Goal: Task Accomplishment & Management: Use online tool/utility

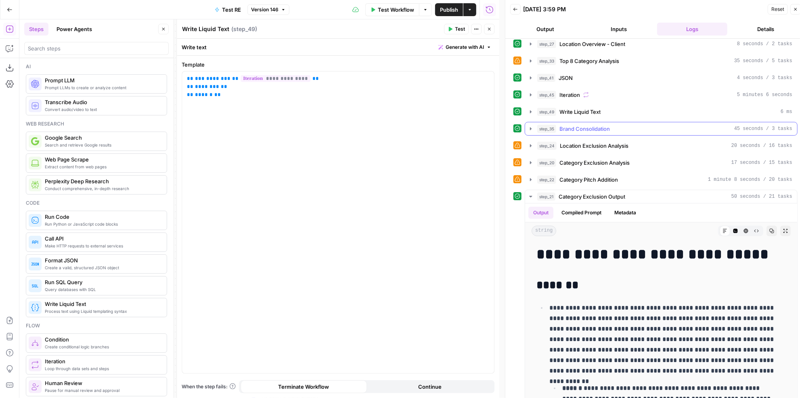
scroll to position [20, 0]
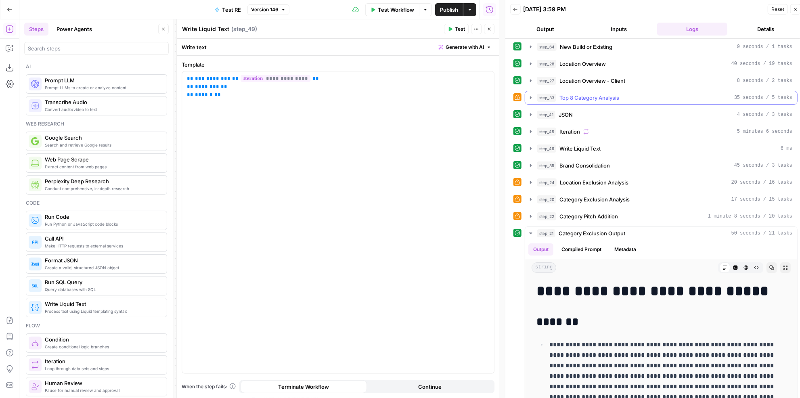
click at [609, 96] on span "Top 8 Category Analysis" at bounding box center [589, 98] width 60 height 8
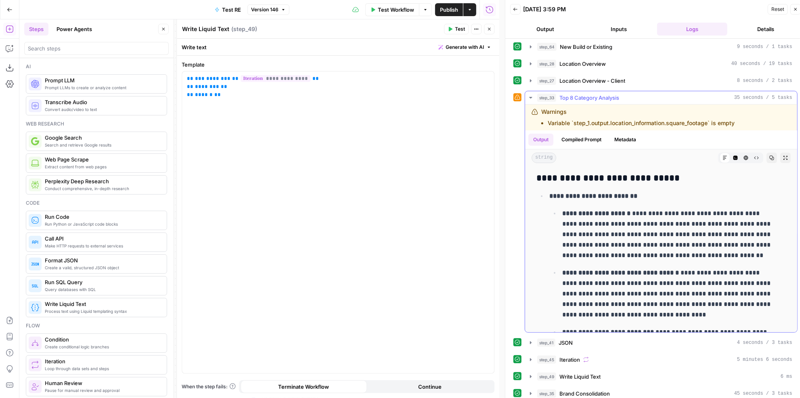
click at [609, 96] on span "Top 8 Category Analysis" at bounding box center [589, 98] width 60 height 8
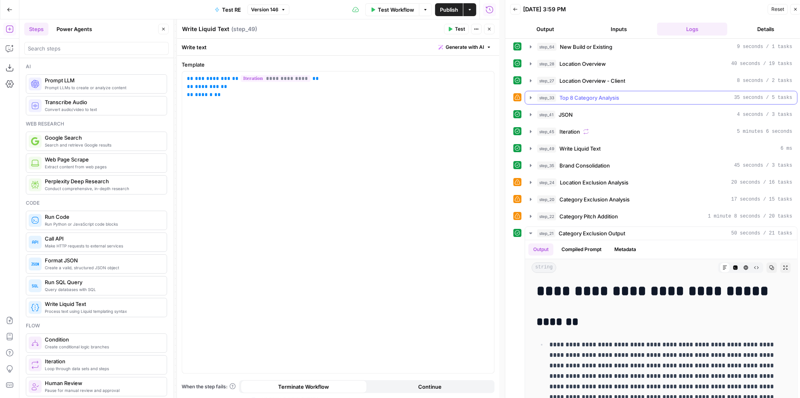
scroll to position [0, 0]
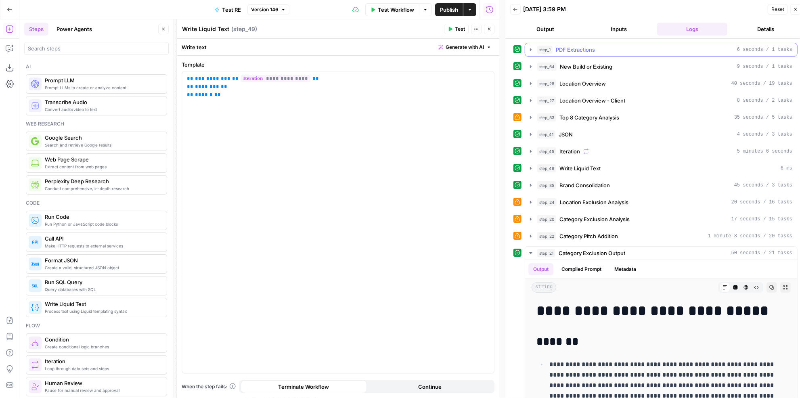
click at [596, 53] on button "step_1 PDF Extractions 6 seconds / 1 tasks" at bounding box center [661, 49] width 272 height 13
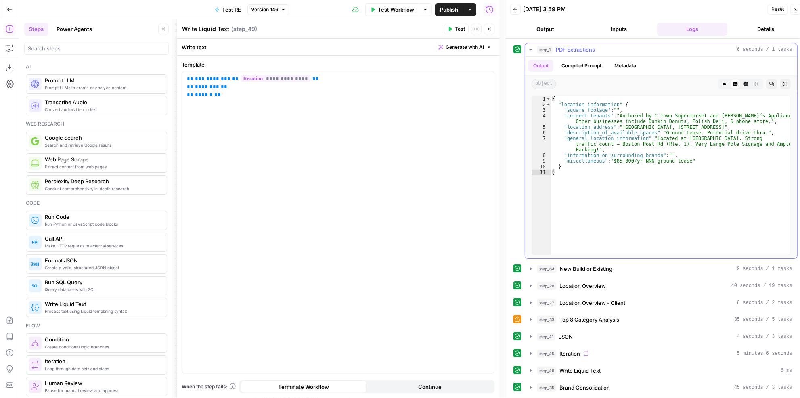
click at [596, 53] on button "step_1 PDF Extractions 6 seconds / 1 tasks" at bounding box center [661, 49] width 272 height 13
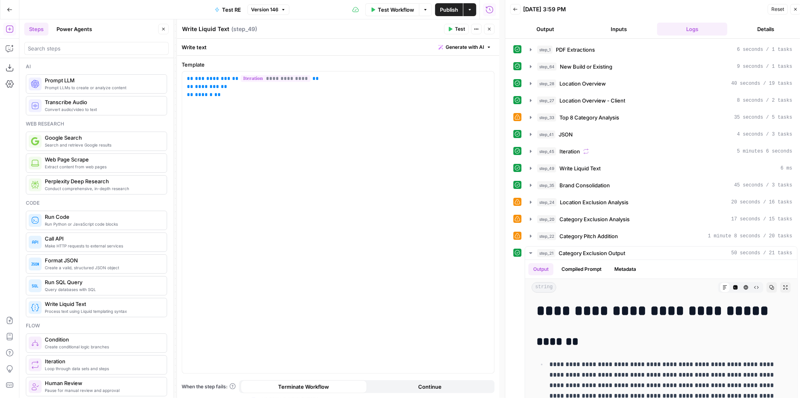
drag, startPoint x: 488, startPoint y: 30, endPoint x: 471, endPoint y: 43, distance: 20.7
click at [488, 29] on icon "button" at bounding box center [489, 29] width 5 height 5
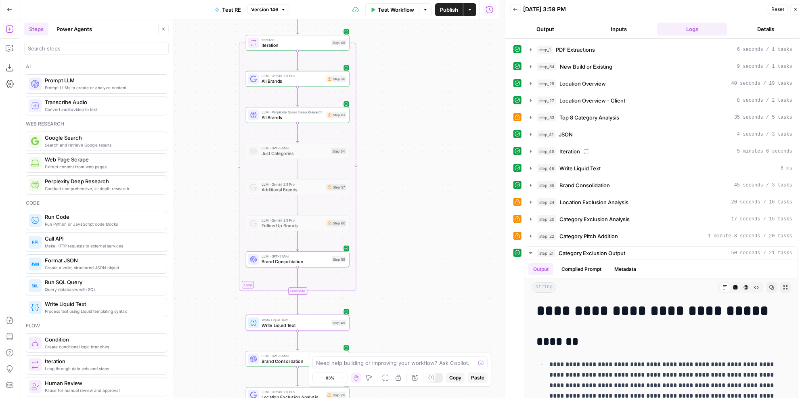
drag, startPoint x: 397, startPoint y: 68, endPoint x: 432, endPoint y: 166, distance: 103.8
click at [432, 166] on div "Workflow Set Inputs Inputs LLM · Gemini 2.5 Pro PDF Extractions Step 1 LLM · Ge…" at bounding box center [259, 208] width 480 height 379
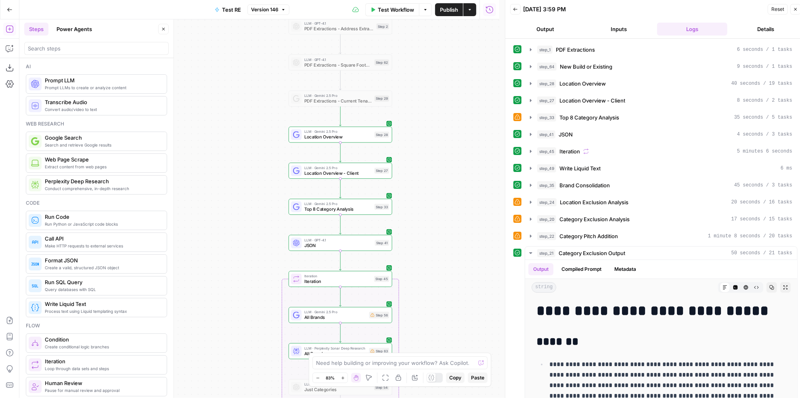
drag, startPoint x: 432, startPoint y: 87, endPoint x: 436, endPoint y: 216, distance: 128.8
click at [436, 216] on div "Workflow Set Inputs Inputs LLM · Gemini 2.5 Pro PDF Extractions Step 1 LLM · Ge…" at bounding box center [259, 208] width 480 height 379
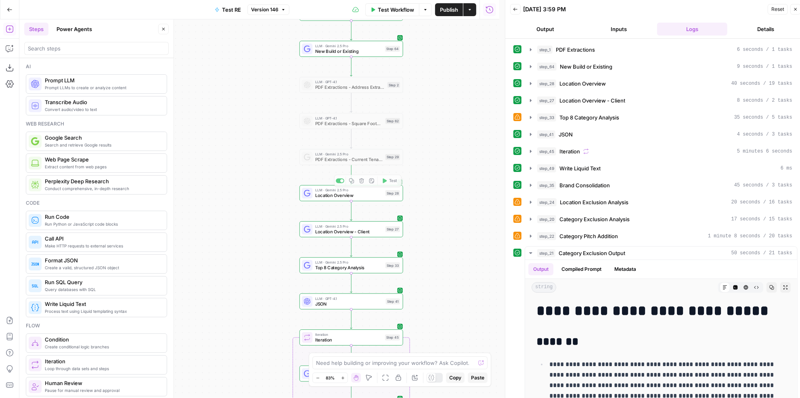
drag, startPoint x: 420, startPoint y: 97, endPoint x: 433, endPoint y: 282, distance: 184.9
click at [433, 282] on div "Workflow Set Inputs Inputs LLM · Gemini 2.5 Pro PDF Extractions Step 1 LLM · Ge…" at bounding box center [259, 208] width 480 height 379
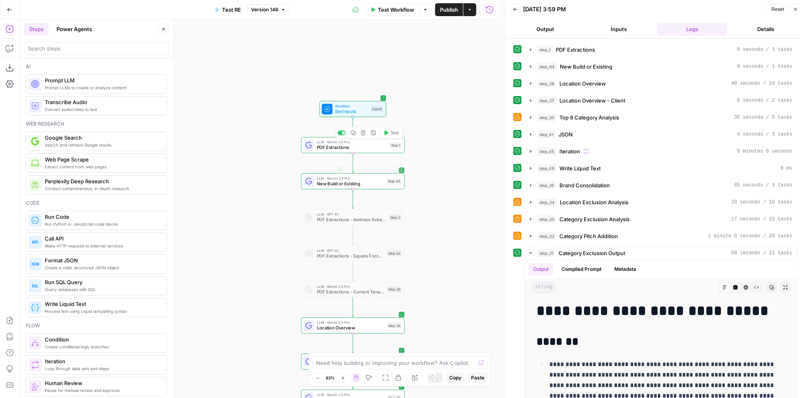
click at [352, 147] on span "PDF Extractions" at bounding box center [352, 147] width 70 height 7
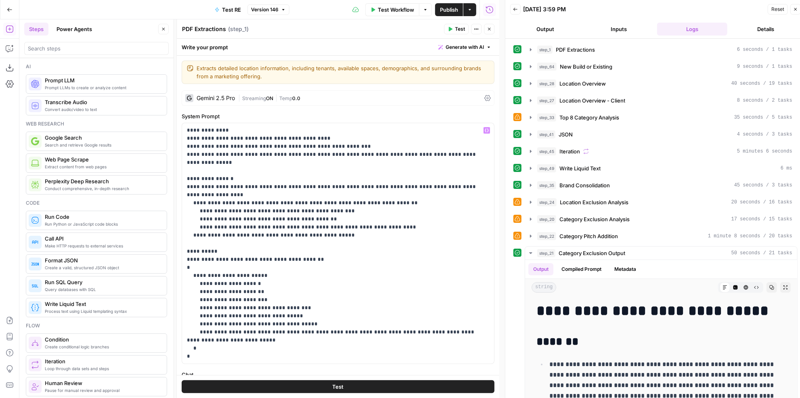
scroll to position [65, 0]
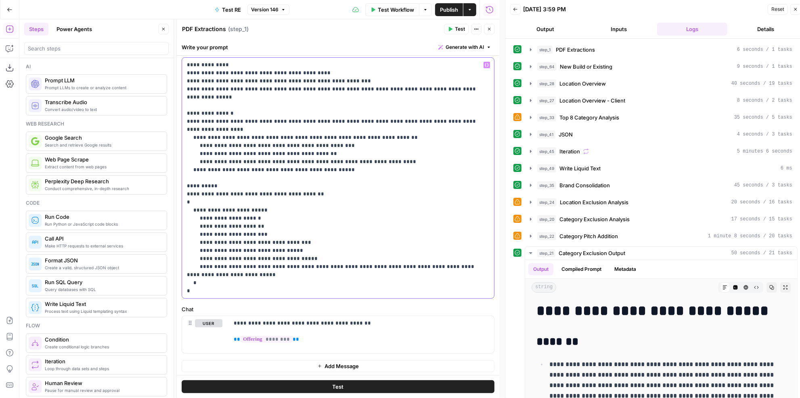
click at [227, 269] on p "**********" at bounding box center [335, 178] width 297 height 234
click at [218, 278] on p "**********" at bounding box center [335, 178] width 297 height 234
click at [219, 210] on p "**********" at bounding box center [335, 178] width 297 height 234
click at [245, 283] on p "**********" at bounding box center [335, 178] width 297 height 234
click at [461, 29] on span "Test" at bounding box center [460, 28] width 10 height 7
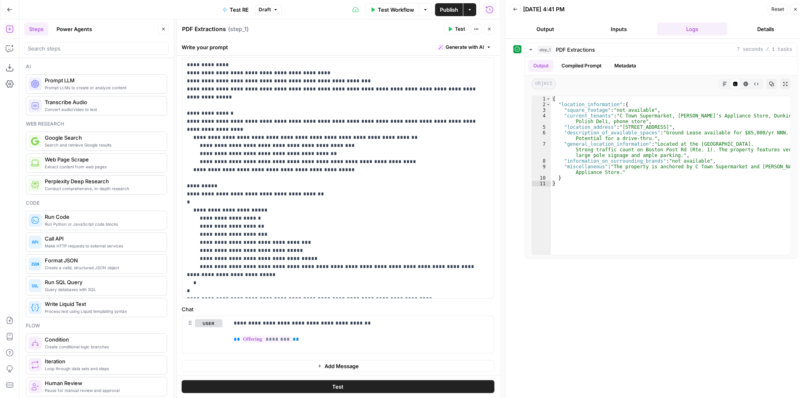
click at [456, 10] on span "Publish" at bounding box center [449, 10] width 18 height 8
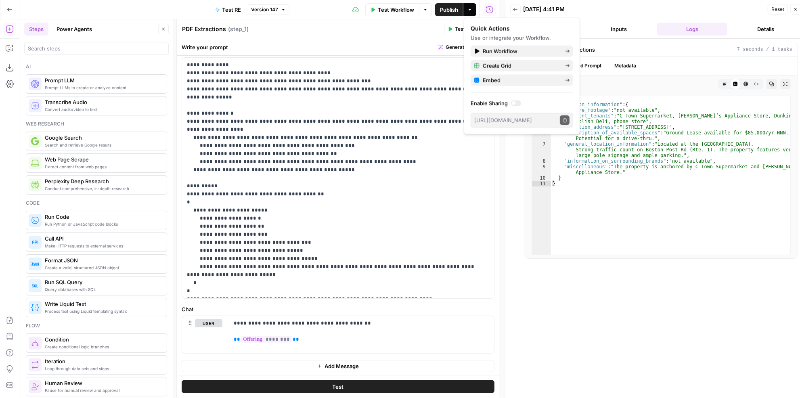
click at [614, 24] on button "Inputs" at bounding box center [619, 29] width 70 height 13
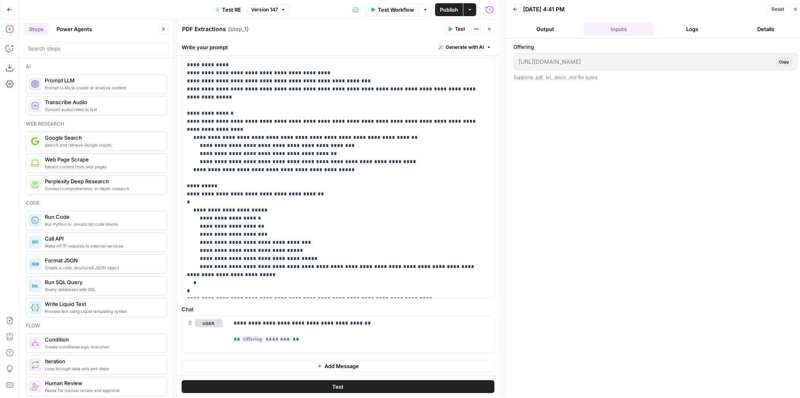
click at [571, 30] on button "Output" at bounding box center [545, 29] width 70 height 13
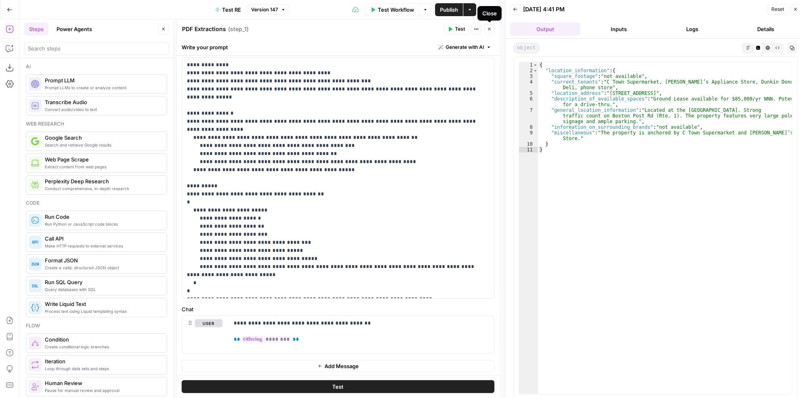
click at [493, 28] on button "Close" at bounding box center [489, 29] width 10 height 10
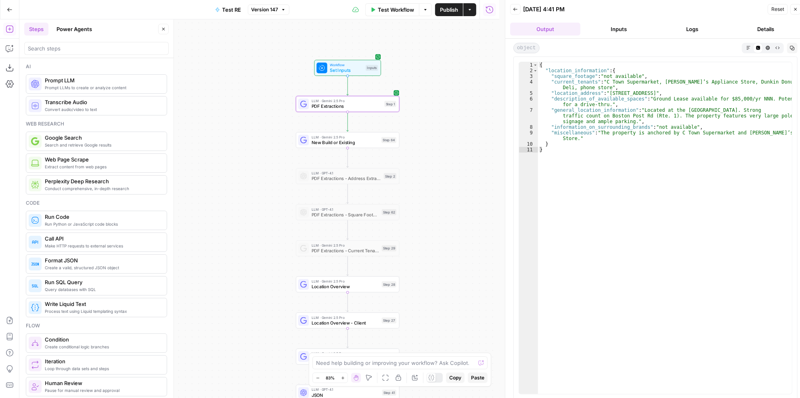
drag, startPoint x: 444, startPoint y: 247, endPoint x: 439, endPoint y: 205, distance: 41.5
click at [439, 205] on div "Workflow Set Inputs Inputs LLM · Gemini 2.5 Pro PDF Extractions Step 1 LLM · Ge…" at bounding box center [259, 208] width 480 height 379
drag, startPoint x: 438, startPoint y: 258, endPoint x: 429, endPoint y: 172, distance: 86.1
click at [429, 172] on div "Workflow Set Inputs Inputs LLM · Gemini 2.5 Pro PDF Extractions Step 1 LLM · Ge…" at bounding box center [259, 208] width 480 height 379
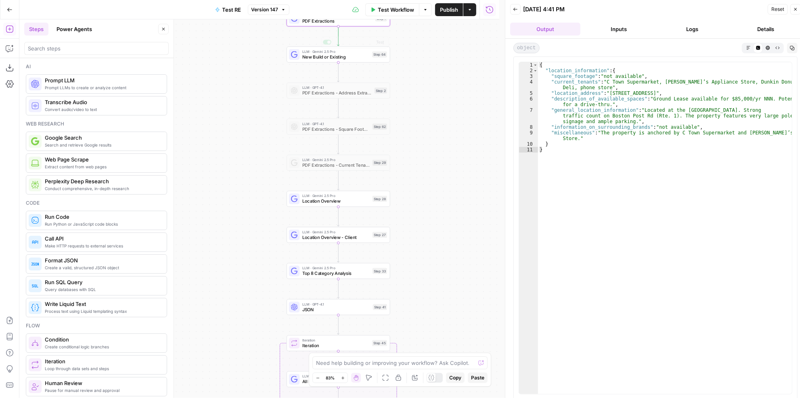
click at [359, 54] on span "New Build or Existing" at bounding box center [335, 57] width 67 height 7
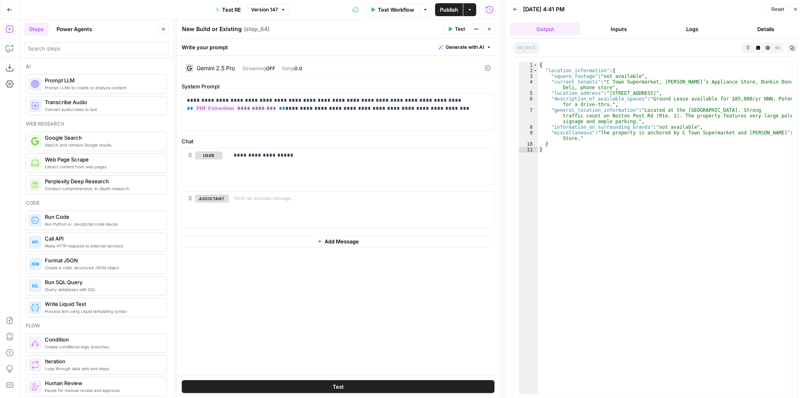
click at [490, 30] on icon "button" at bounding box center [489, 29] width 5 height 5
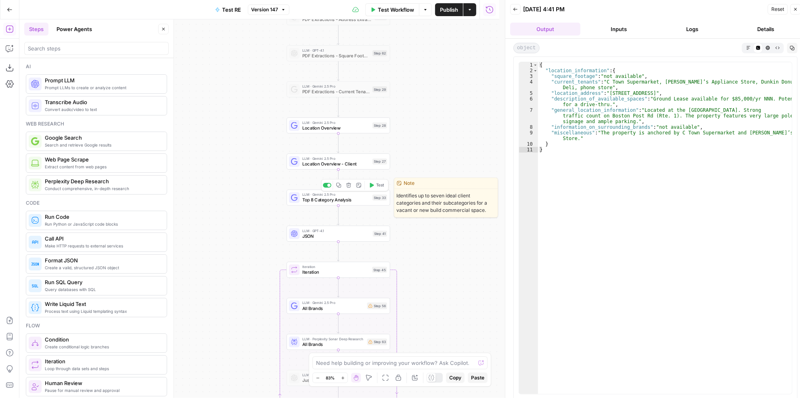
click at [365, 196] on span "LLM · Gemini 2.5 Pro" at bounding box center [335, 194] width 67 height 5
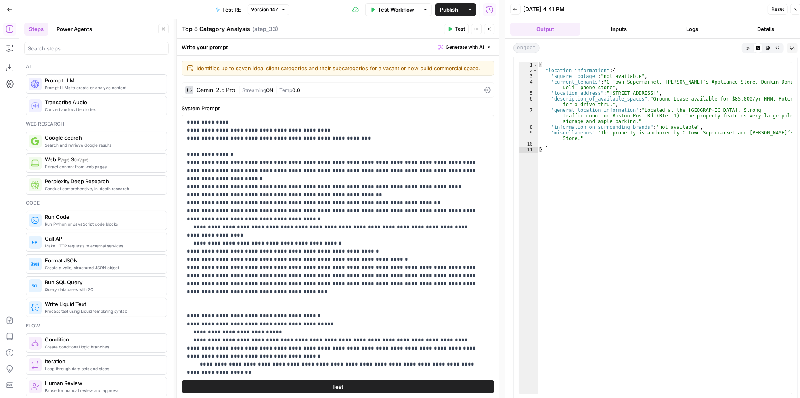
click at [343, 383] on button "Test" at bounding box center [338, 386] width 313 height 13
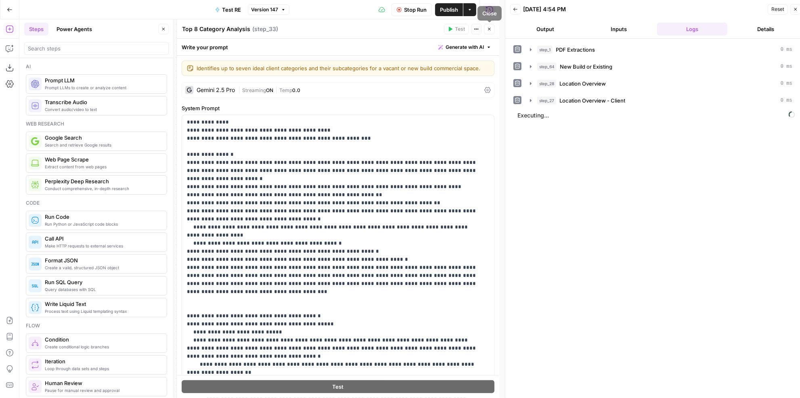
click at [491, 30] on icon "button" at bounding box center [489, 29] width 5 height 5
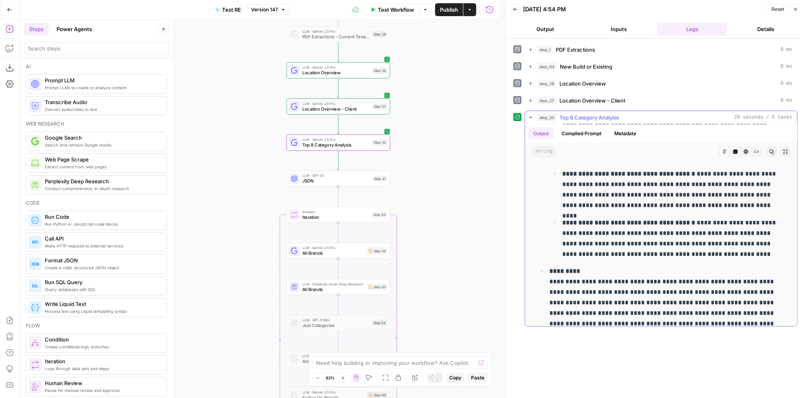
scroll to position [468, 0]
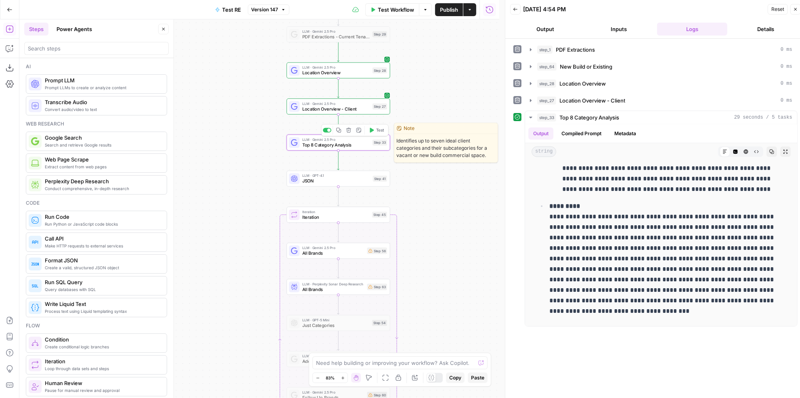
click at [332, 143] on span "Top 8 Category Analysis" at bounding box center [335, 145] width 67 height 7
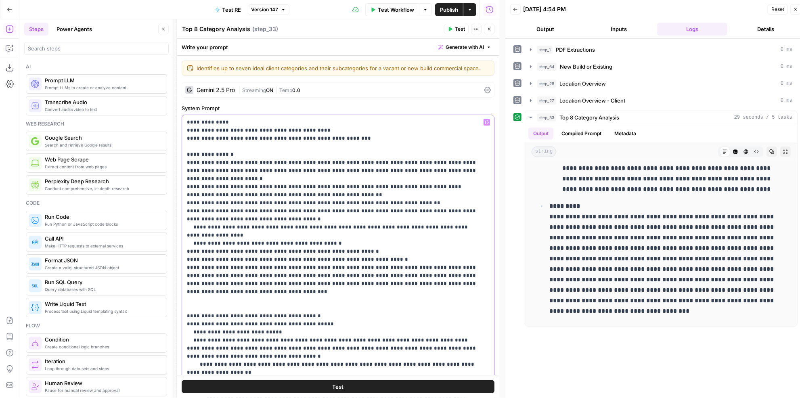
click at [256, 192] on p "**********" at bounding box center [333, 299] width 292 height 363
click at [356, 388] on button "Test" at bounding box center [338, 386] width 313 height 13
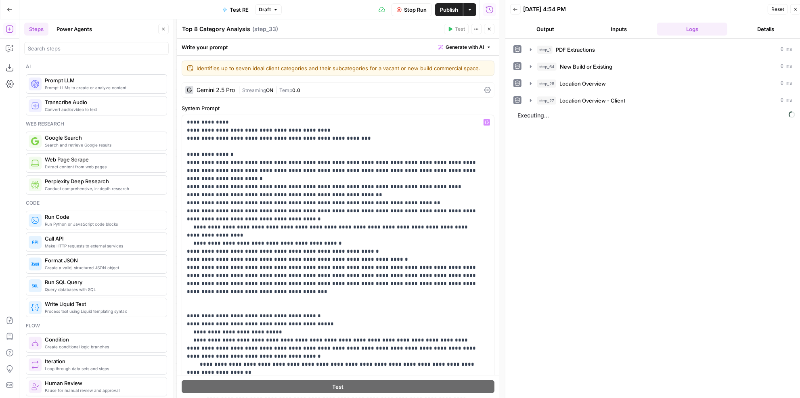
scroll to position [41, 0]
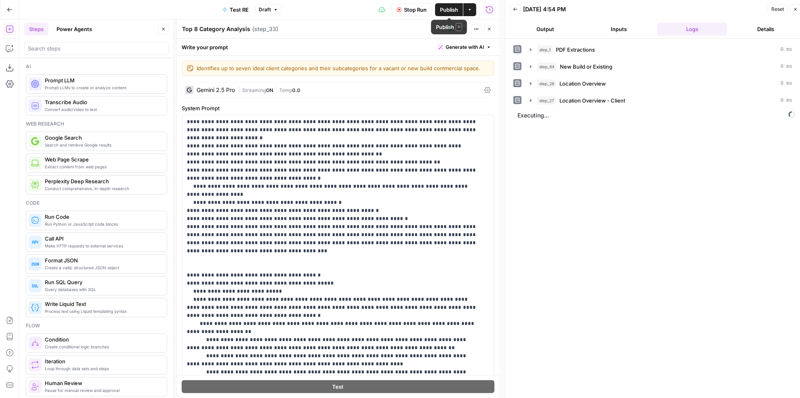
click at [420, 13] on span "Stop Run" at bounding box center [415, 10] width 23 height 8
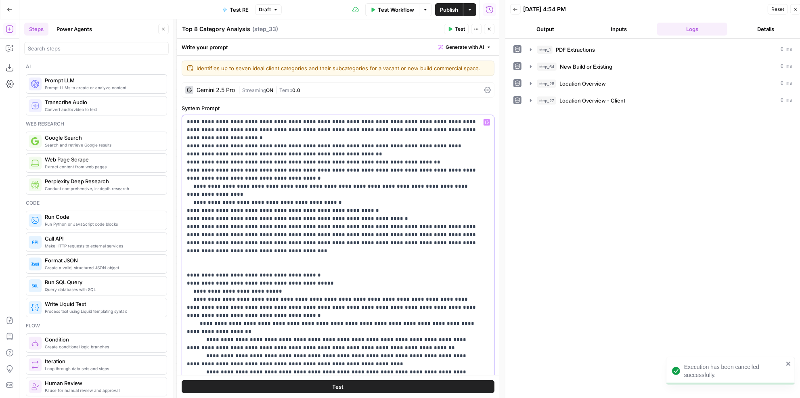
click at [235, 232] on p "**********" at bounding box center [333, 259] width 292 height 363
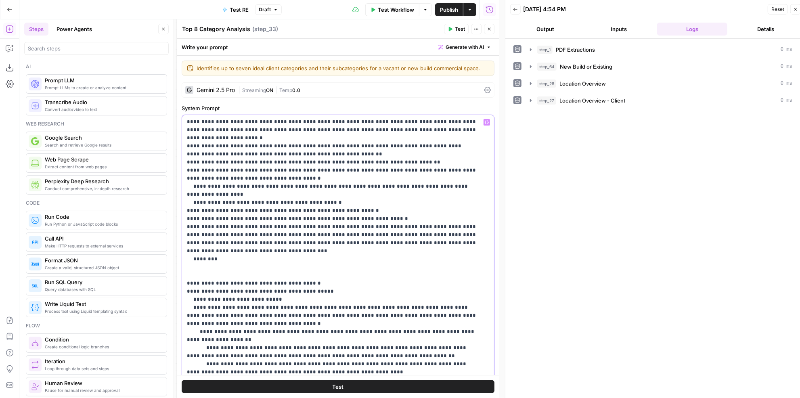
click at [205, 146] on p "**********" at bounding box center [333, 263] width 292 height 371
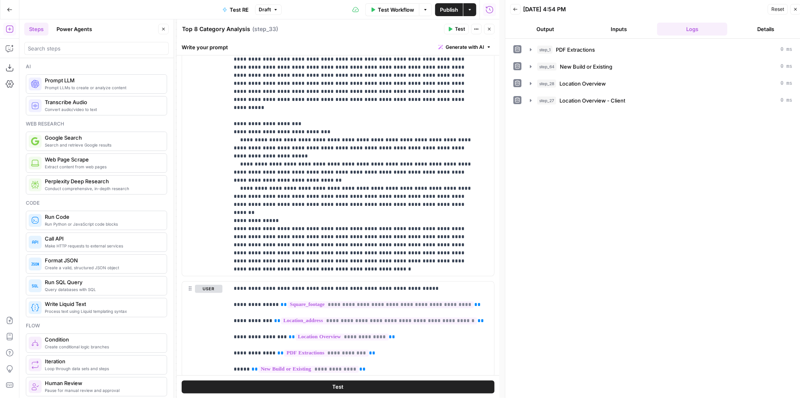
scroll to position [981, 0]
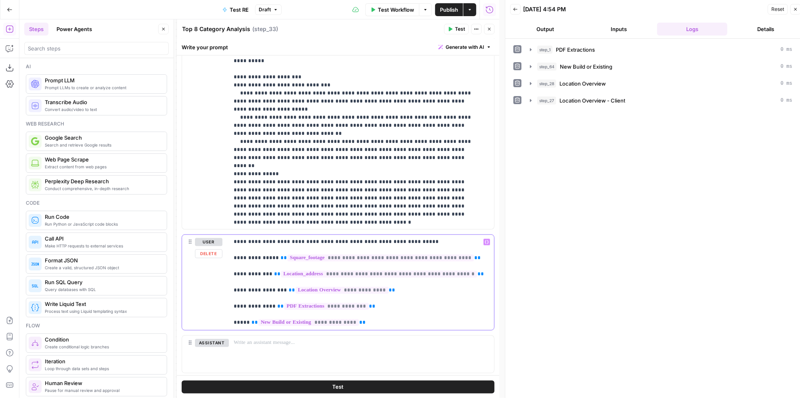
click at [234, 321] on p "**********" at bounding box center [359, 282] width 251 height 89
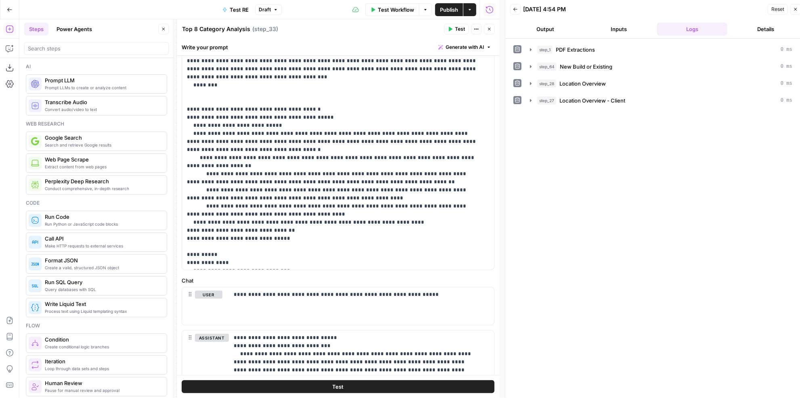
scroll to position [0, 0]
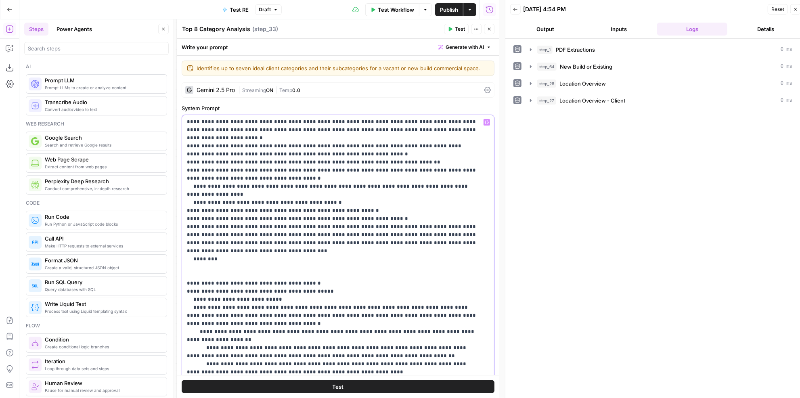
click at [256, 239] on p "**********" at bounding box center [333, 263] width 292 height 371
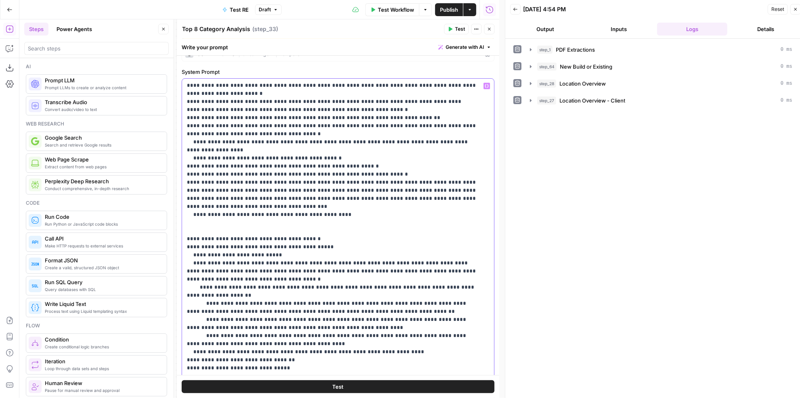
scroll to position [147, 0]
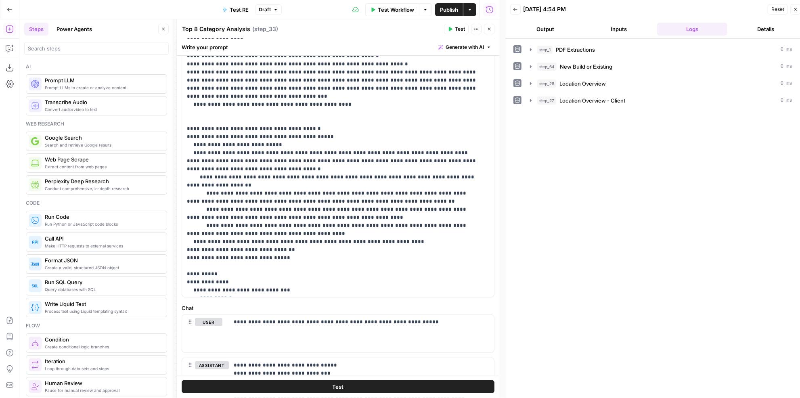
click at [350, 385] on button "Test" at bounding box center [338, 386] width 313 height 13
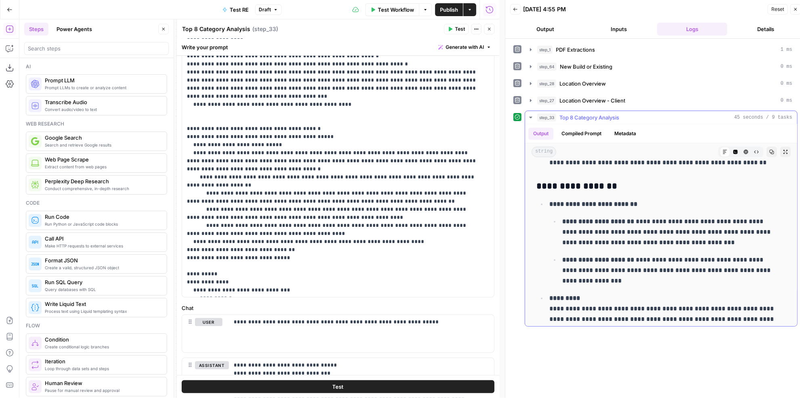
scroll to position [1638, 0]
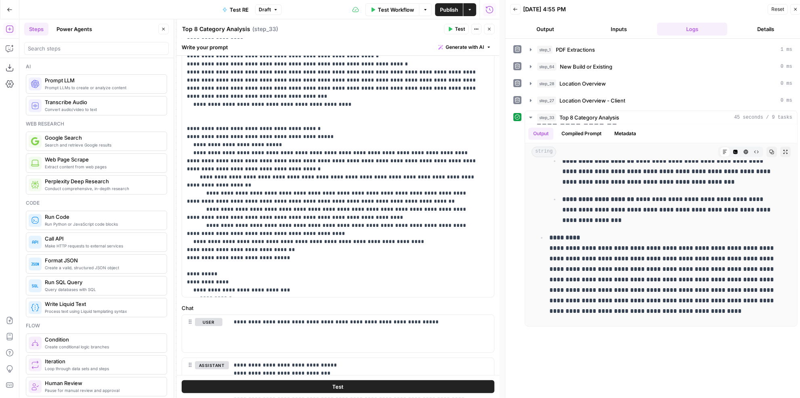
click at [490, 32] on button "Close" at bounding box center [489, 29] width 10 height 10
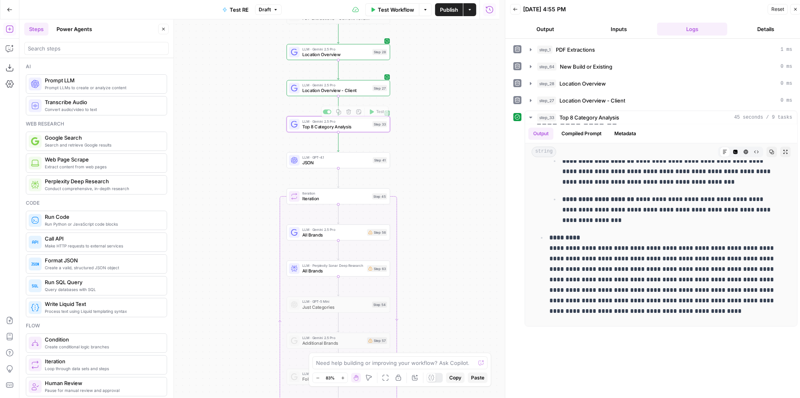
click at [356, 156] on span "LLM · GPT-4.1" at bounding box center [336, 157] width 68 height 5
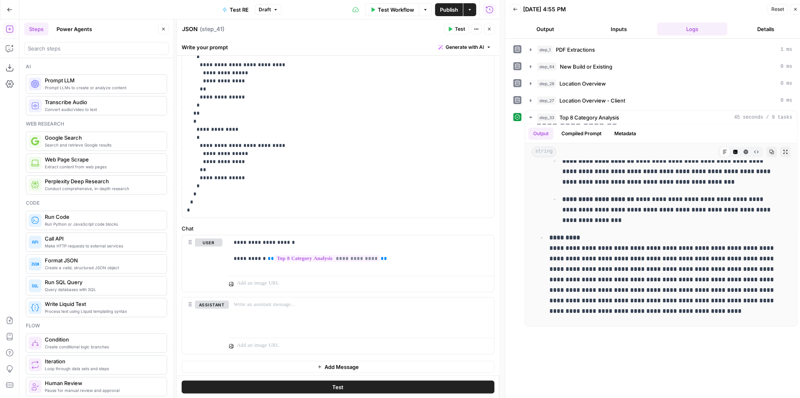
scroll to position [55, 0]
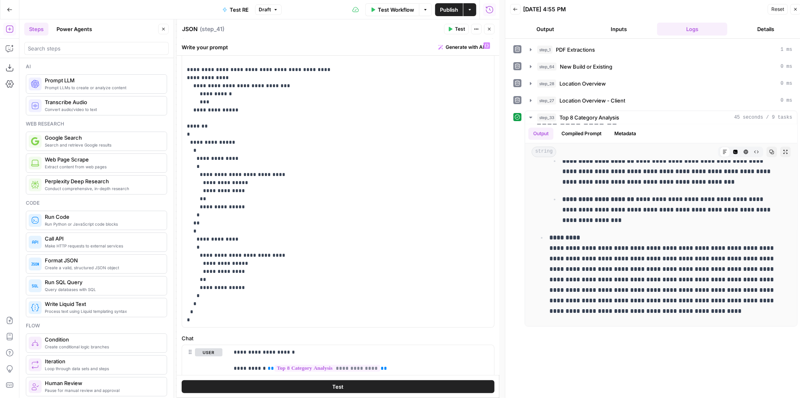
click at [492, 30] on button "Close" at bounding box center [489, 29] width 10 height 10
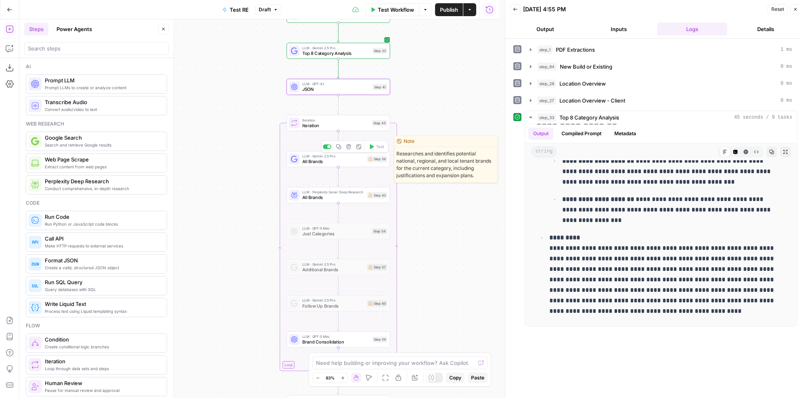
click at [383, 162] on div "LLM · Gemini 2.5 Pro All Brands Step 56 Copy step Delete step Edit Note Test" at bounding box center [338, 158] width 98 height 11
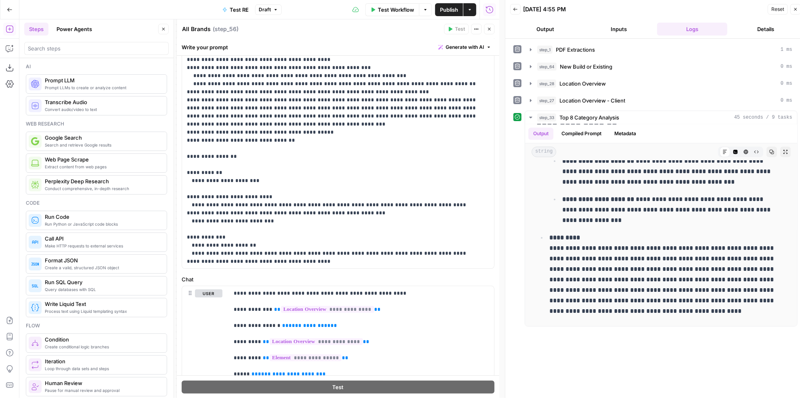
scroll to position [220, 0]
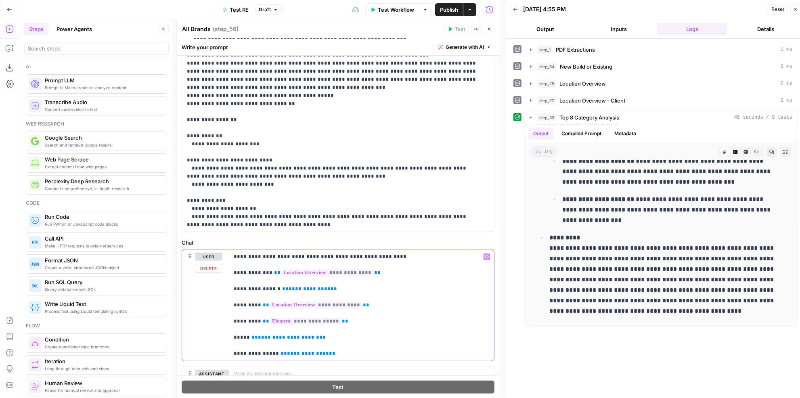
drag, startPoint x: 335, startPoint y: 288, endPoint x: 274, endPoint y: 285, distance: 61.0
click at [274, 285] on p "**********" at bounding box center [359, 305] width 251 height 105
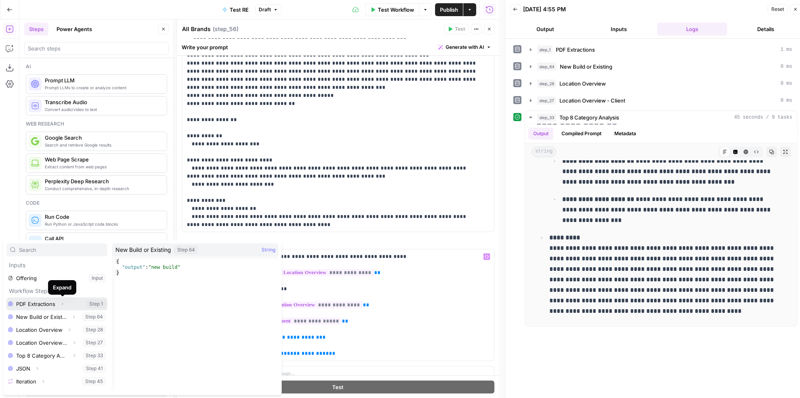
click at [62, 305] on icon "button" at bounding box center [62, 304] width 5 height 5
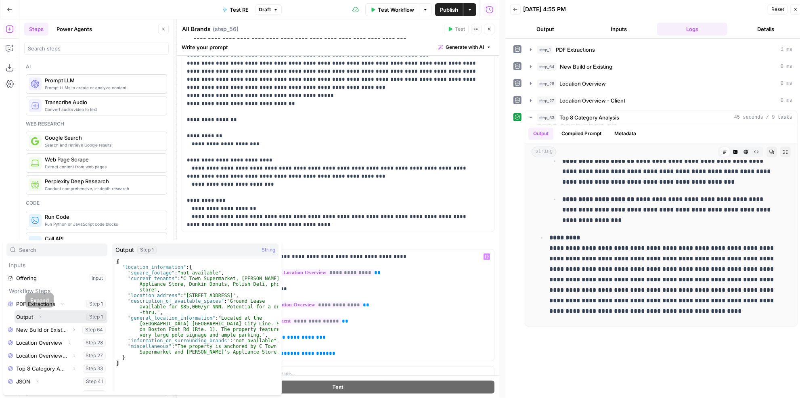
click at [41, 315] on icon "button" at bounding box center [40, 316] width 5 height 5
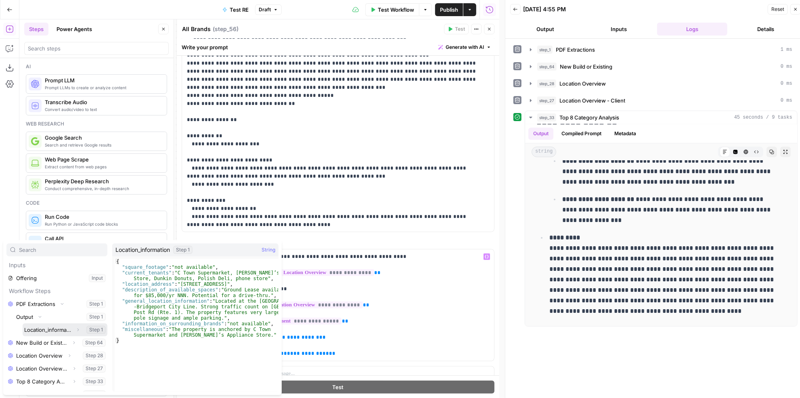
click at [75, 329] on icon "button" at bounding box center [77, 329] width 5 height 5
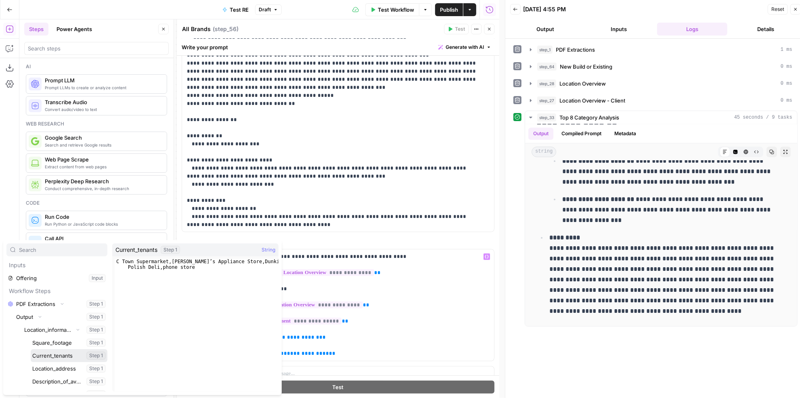
click at [54, 358] on button "Select variable Current_tenants" at bounding box center [69, 355] width 77 height 13
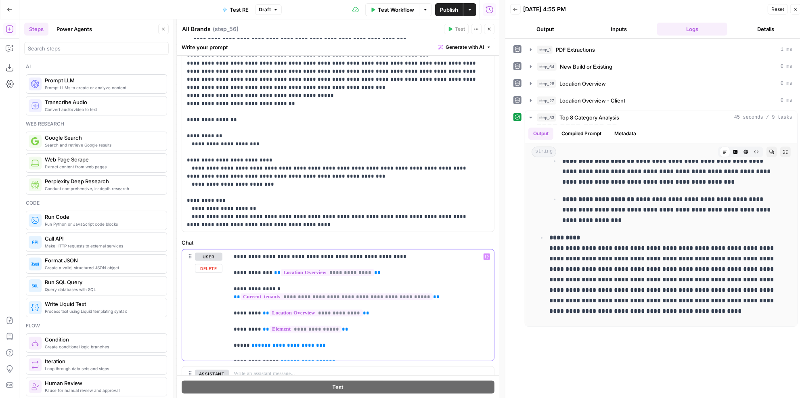
drag, startPoint x: 314, startPoint y: 336, endPoint x: 248, endPoint y: 338, distance: 66.6
click at [248, 338] on p "**********" at bounding box center [359, 305] width 251 height 105
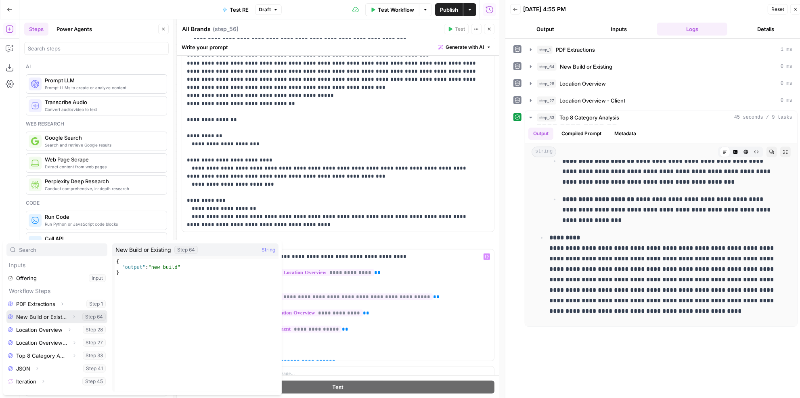
click at [44, 318] on button "Select variable New Build or Existing" at bounding box center [56, 316] width 101 height 13
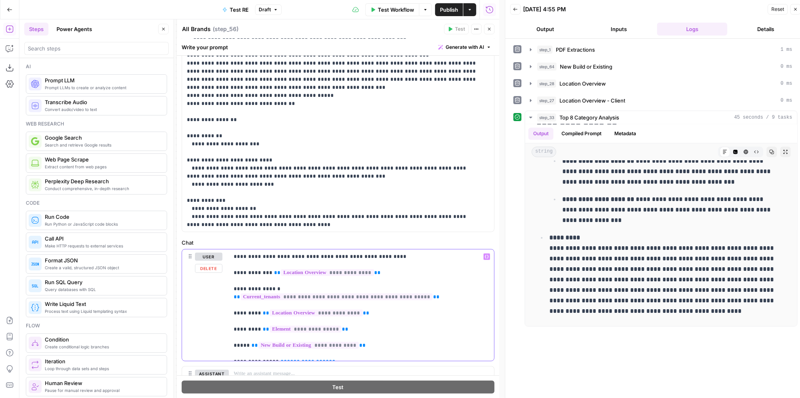
drag, startPoint x: 294, startPoint y: 354, endPoint x: 274, endPoint y: 354, distance: 20.6
click at [274, 354] on p "**********" at bounding box center [359, 305] width 251 height 105
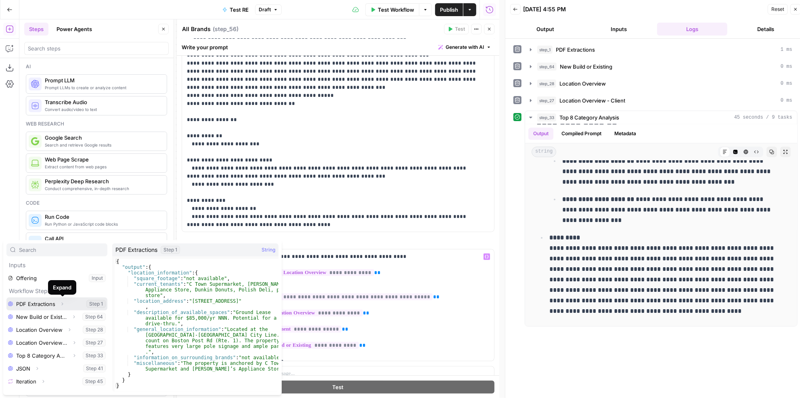
click at [62, 303] on icon "button" at bounding box center [62, 304] width 5 height 5
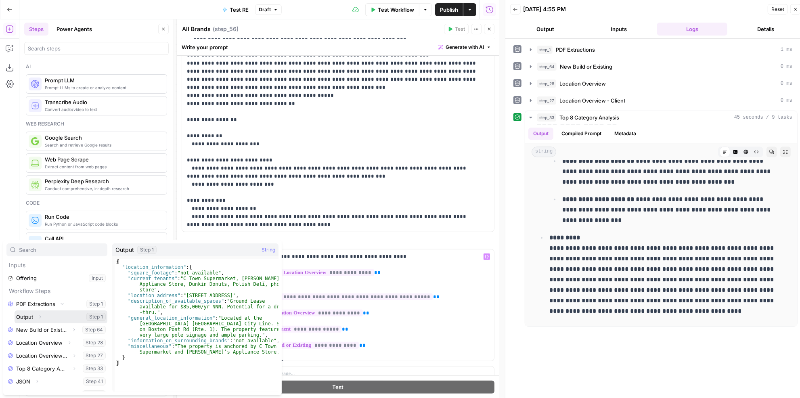
click at [39, 314] on icon "button" at bounding box center [40, 316] width 5 height 5
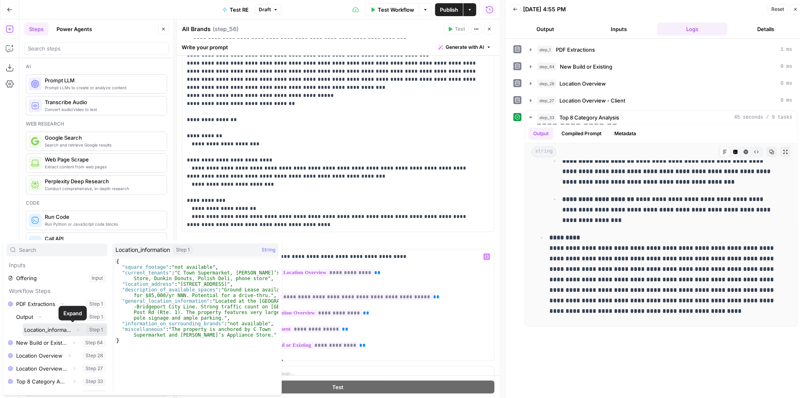
click at [75, 328] on icon "button" at bounding box center [77, 329] width 5 height 5
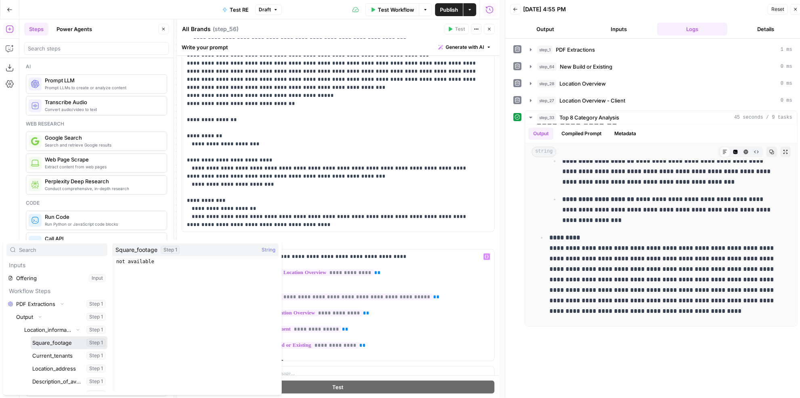
click at [63, 346] on button "Select variable Square_footage" at bounding box center [69, 342] width 77 height 13
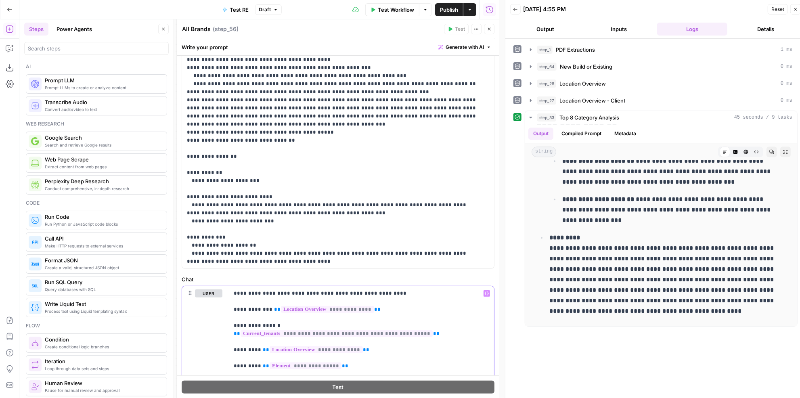
scroll to position [270, 0]
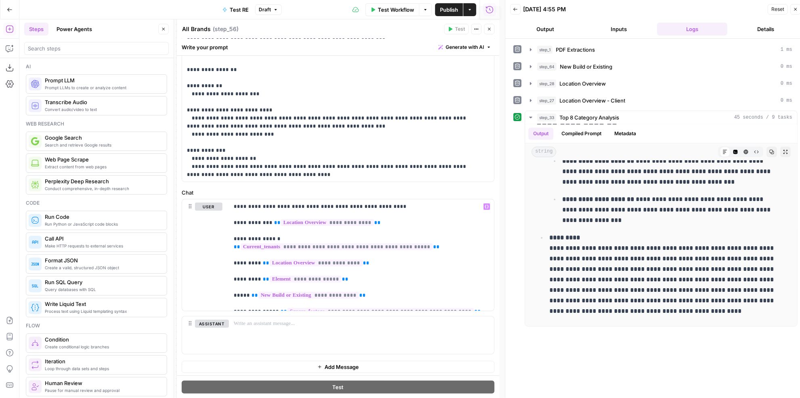
click at [492, 25] on button "Close" at bounding box center [489, 29] width 10 height 10
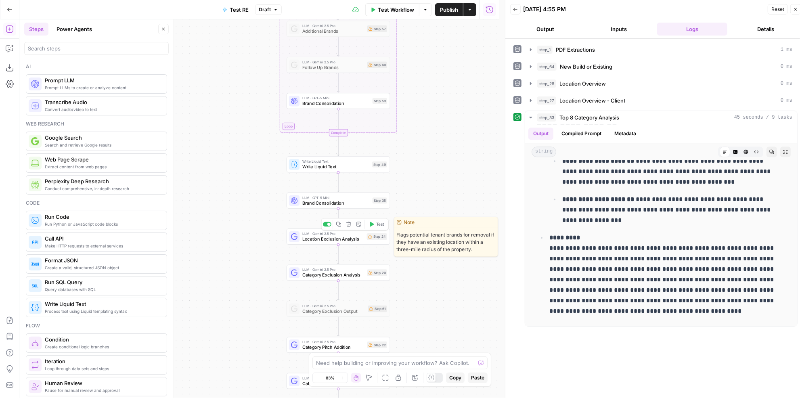
click at [367, 240] on div "LLM · Gemini 2.5 Pro Location Exclusion Analysis Step 24 Copy step Delete step …" at bounding box center [338, 236] width 98 height 11
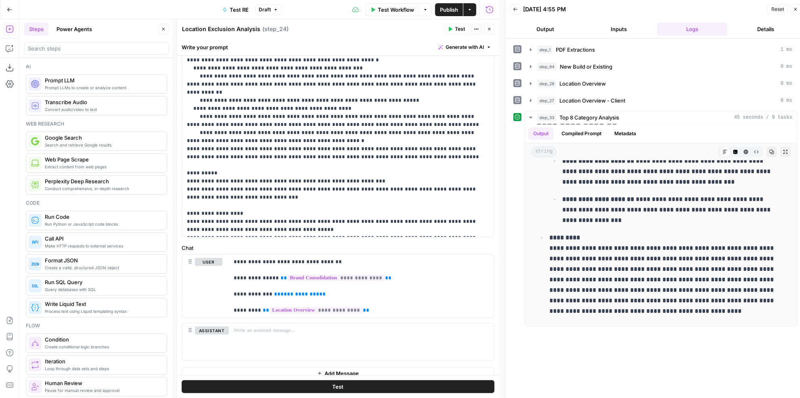
scroll to position [190, 0]
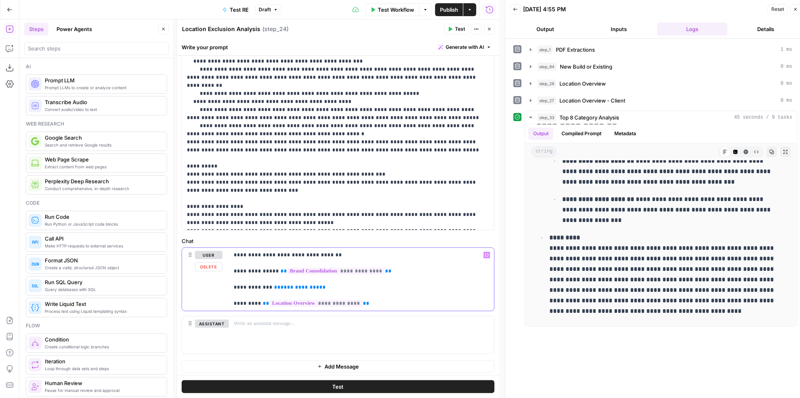
drag, startPoint x: 319, startPoint y: 282, endPoint x: 274, endPoint y: 284, distance: 45.3
click at [274, 284] on p "**********" at bounding box center [359, 279] width 251 height 57
click at [281, 285] on span "**********" at bounding box center [300, 287] width 39 height 5
drag, startPoint x: 272, startPoint y: 285, endPoint x: 339, endPoint y: 287, distance: 67.0
click at [339, 287] on p "**********" at bounding box center [359, 279] width 251 height 57
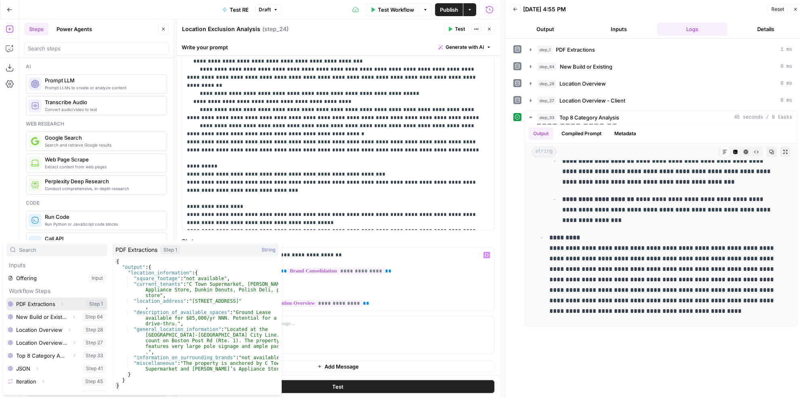
click at [63, 303] on icon "button" at bounding box center [62, 304] width 5 height 5
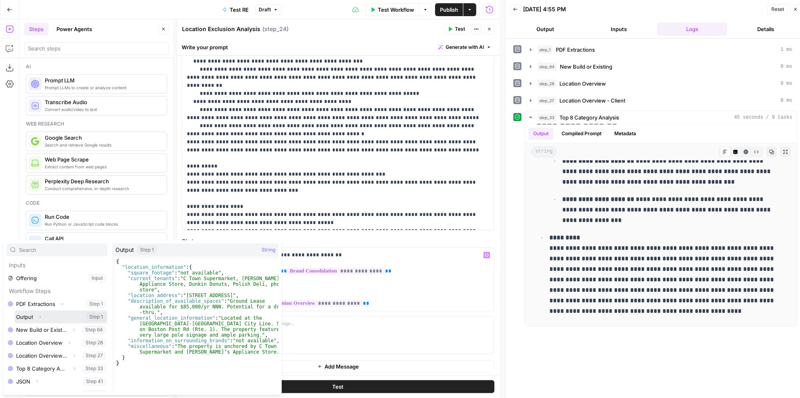
click at [42, 316] on icon "button" at bounding box center [40, 316] width 5 height 5
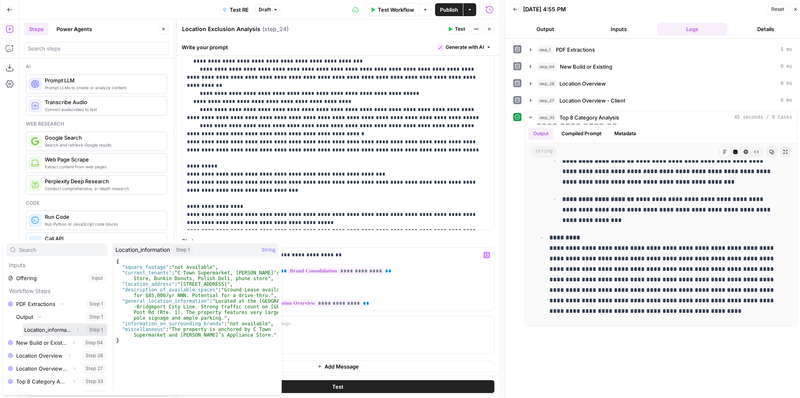
click at [75, 330] on icon "button" at bounding box center [77, 329] width 5 height 5
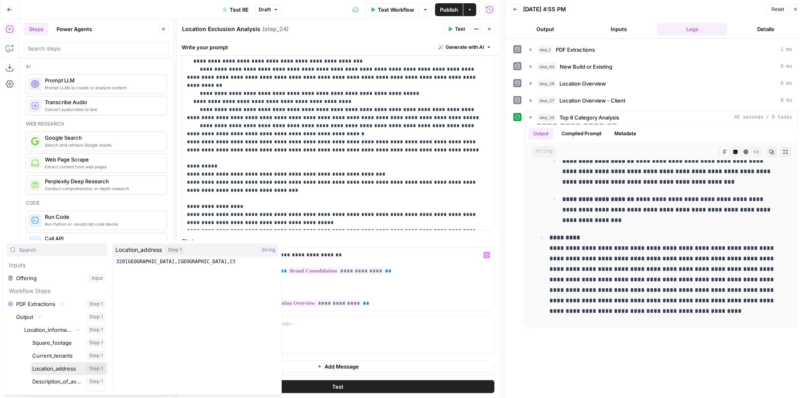
click at [59, 365] on button "Select variable Location_address" at bounding box center [69, 368] width 77 height 13
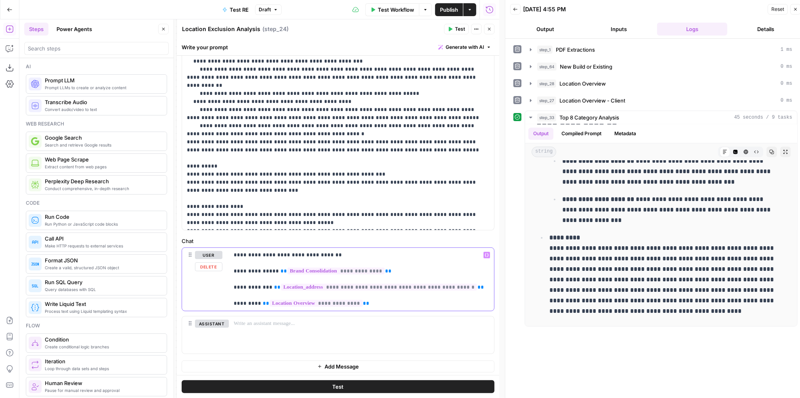
drag, startPoint x: 459, startPoint y: 286, endPoint x: 270, endPoint y: 285, distance: 188.9
click at [270, 285] on p "**********" at bounding box center [359, 279] width 251 height 57
copy p "**********"
drag, startPoint x: 489, startPoint y: 29, endPoint x: 484, endPoint y: 34, distance: 6.9
click at [489, 29] on icon "button" at bounding box center [489, 29] width 5 height 5
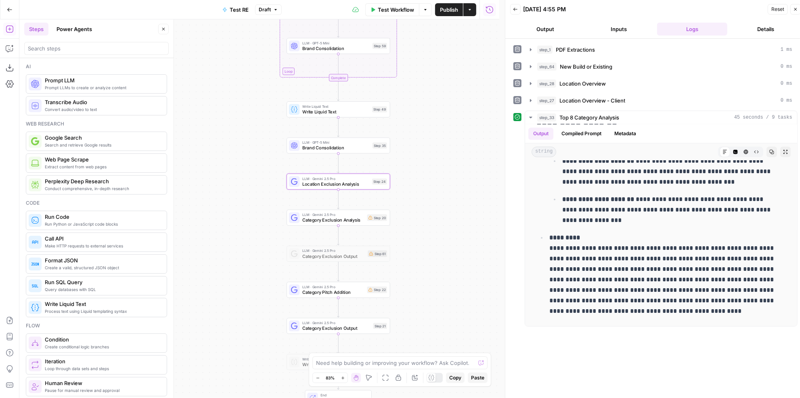
click at [360, 217] on span "Category Exclusion Analysis" at bounding box center [333, 220] width 62 height 7
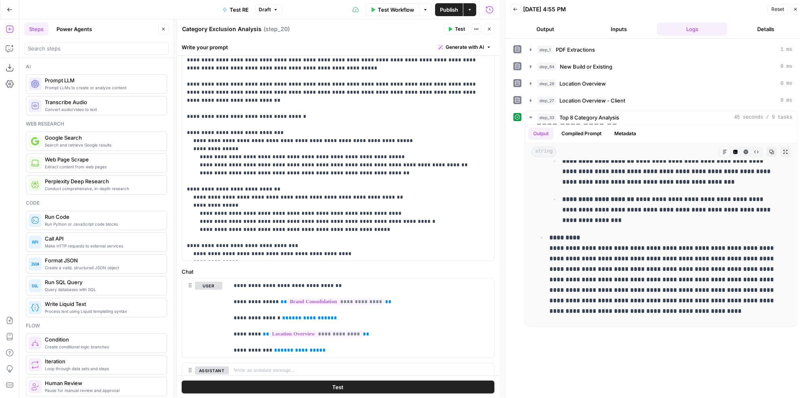
scroll to position [230, 0]
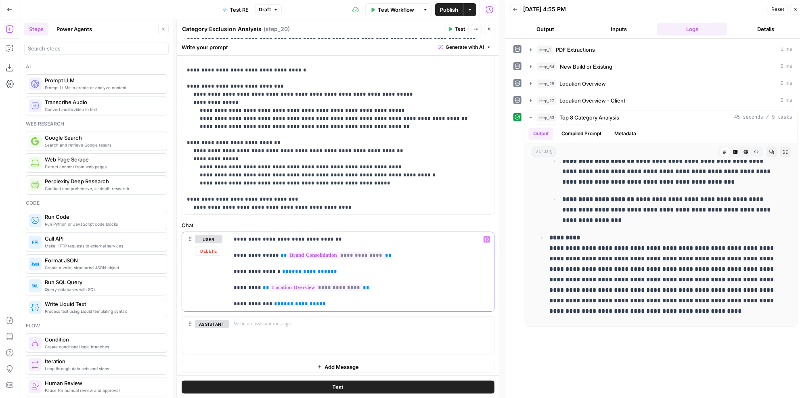
drag, startPoint x: 318, startPoint y: 304, endPoint x: 269, endPoint y: 306, distance: 49.3
click at [269, 306] on div "**********" at bounding box center [361, 271] width 265 height 79
paste div
drag, startPoint x: 329, startPoint y: 268, endPoint x: 273, endPoint y: 271, distance: 56.2
click at [273, 271] on p "**********" at bounding box center [359, 271] width 251 height 73
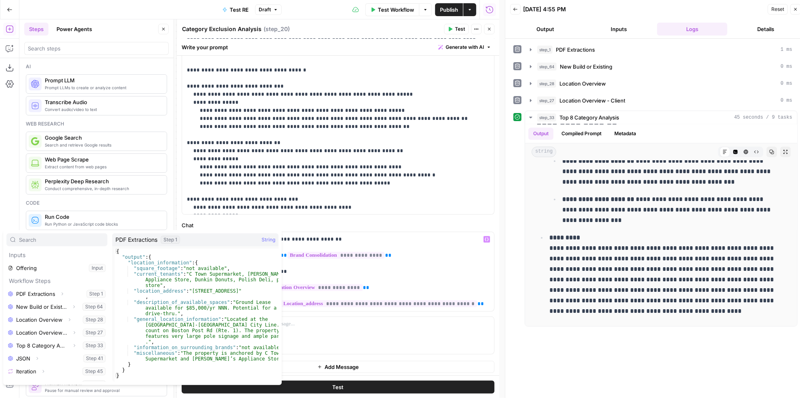
click at [57, 297] on div "Expand" at bounding box center [62, 294] width 10 height 10
click at [57, 297] on button "Select variable PDF Extractions" at bounding box center [56, 293] width 101 height 13
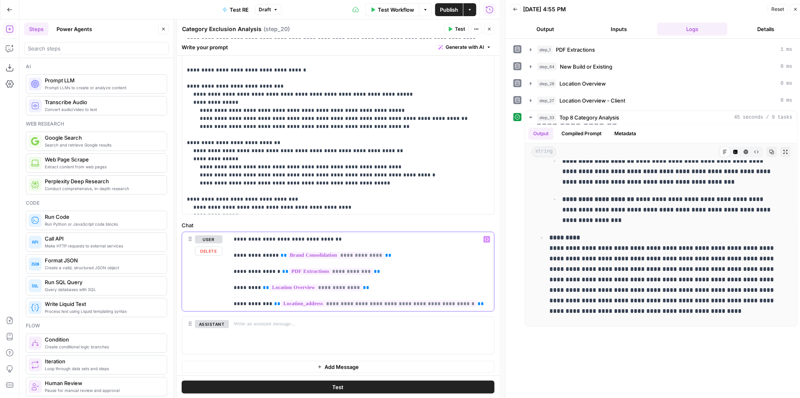
drag, startPoint x: 380, startPoint y: 266, endPoint x: 274, endPoint y: 273, distance: 106.4
click at [274, 273] on p "**********" at bounding box center [359, 271] width 251 height 73
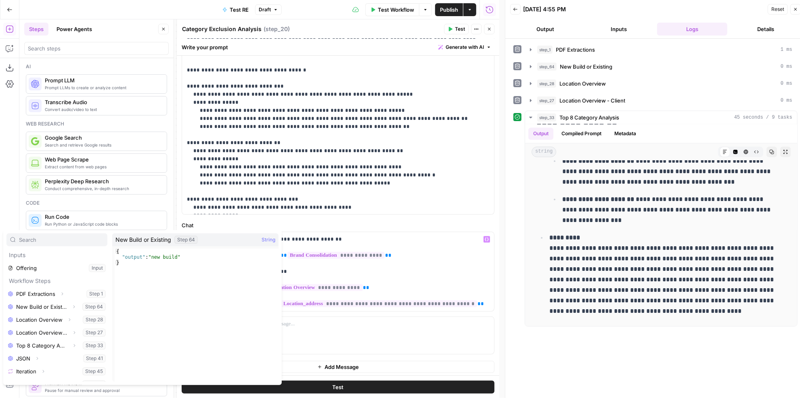
click at [62, 293] on div "Expand" at bounding box center [68, 290] width 19 height 8
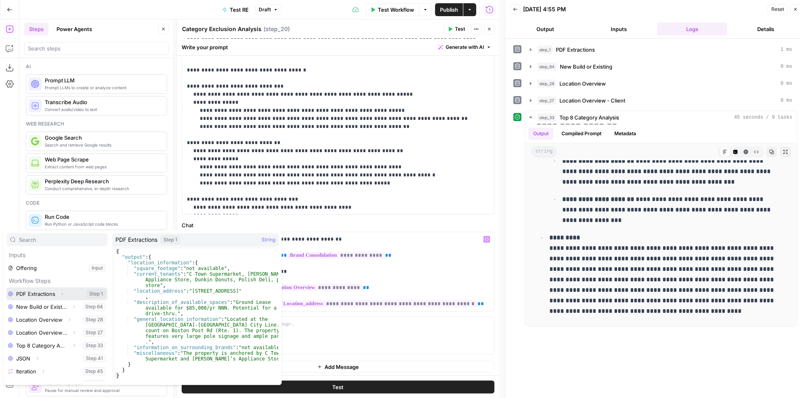
click at [61, 294] on icon "button" at bounding box center [62, 293] width 5 height 5
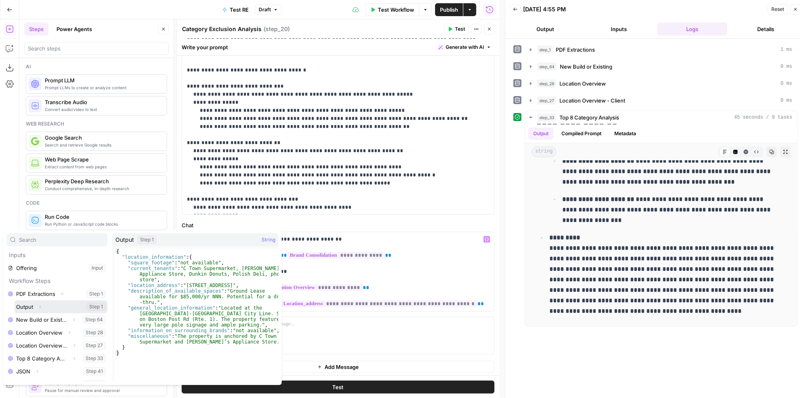
click at [40, 306] on icon "button" at bounding box center [41, 307] width 2 height 3
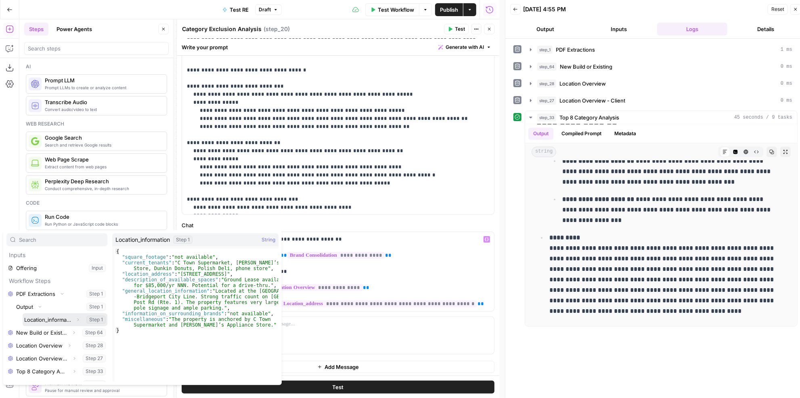
click at [78, 319] on icon "button" at bounding box center [79, 319] width 2 height 3
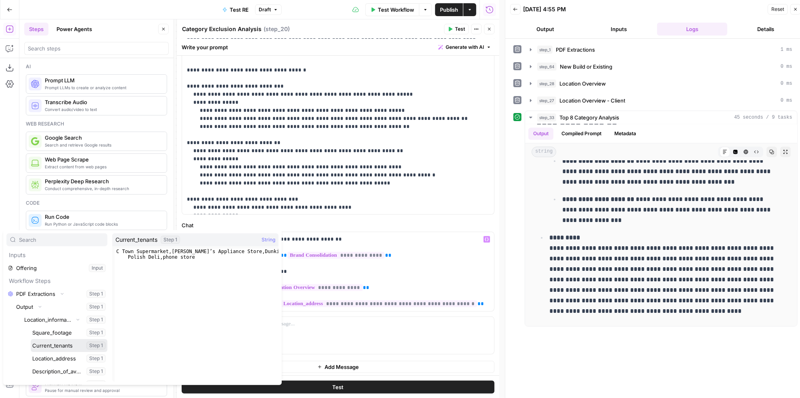
click at [57, 345] on button "Select variable Current_tenants" at bounding box center [69, 345] width 77 height 13
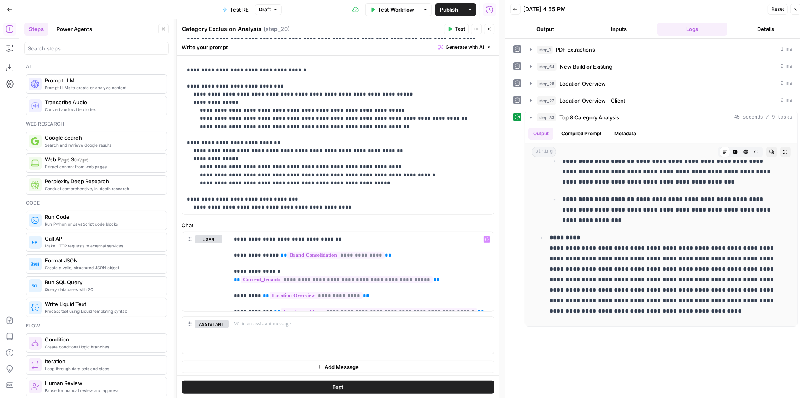
click at [492, 27] on button "Close" at bounding box center [489, 29] width 10 height 10
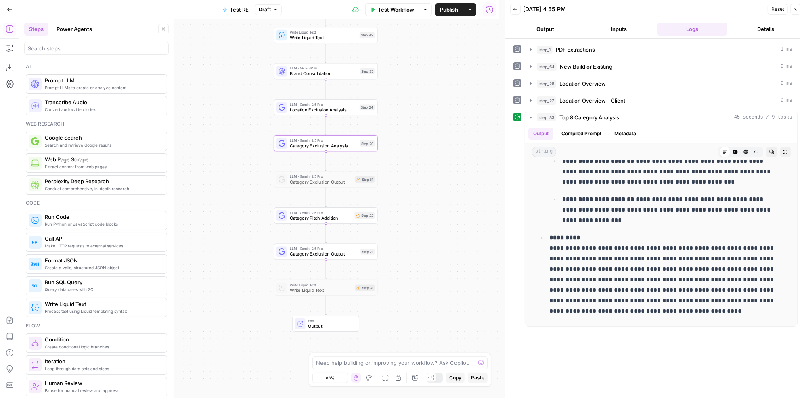
drag, startPoint x: 443, startPoint y: 242, endPoint x: 431, endPoint y: 168, distance: 75.3
click at [431, 168] on div "Workflow Set Inputs Inputs LLM · Gemini 2.5 Pro PDF Extractions Step 1 LLM · Ge…" at bounding box center [259, 208] width 480 height 379
click at [355, 217] on div "Step 22" at bounding box center [364, 215] width 20 height 7
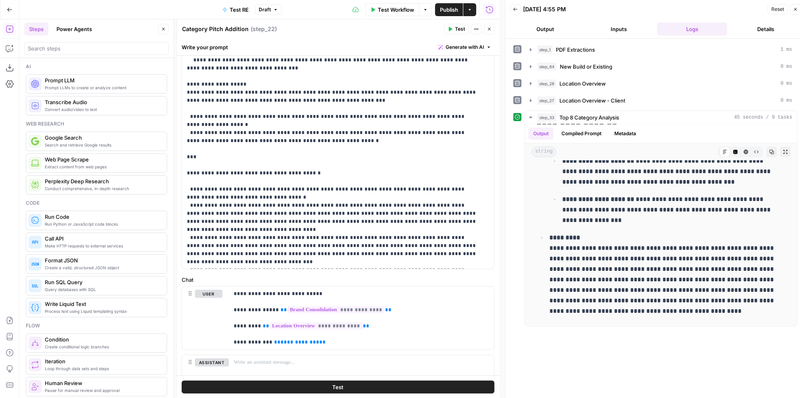
scroll to position [222, 0]
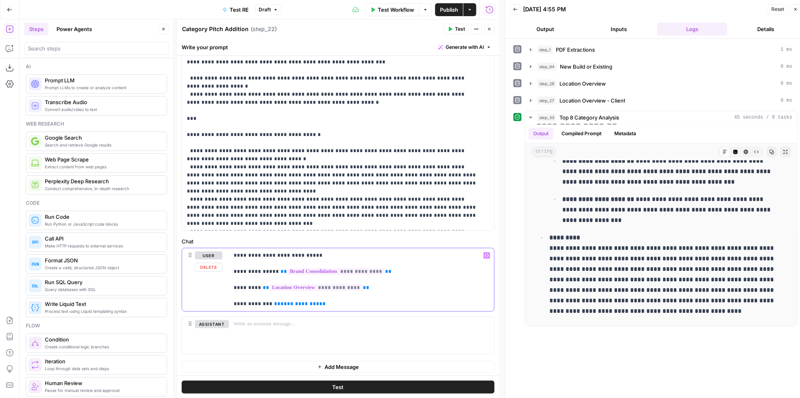
drag, startPoint x: 316, startPoint y: 302, endPoint x: 270, endPoint y: 301, distance: 46.0
click at [270, 301] on p "**********" at bounding box center [359, 279] width 251 height 57
click at [491, 31] on button "Close" at bounding box center [489, 29] width 10 height 10
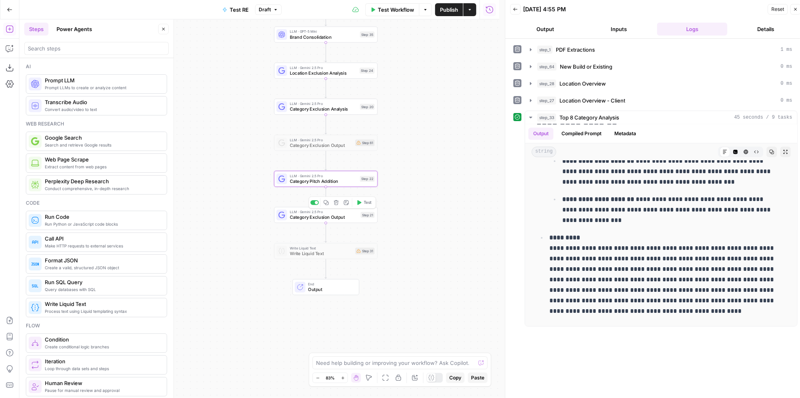
click at [362, 214] on div "Step 21" at bounding box center [367, 215] width 14 height 6
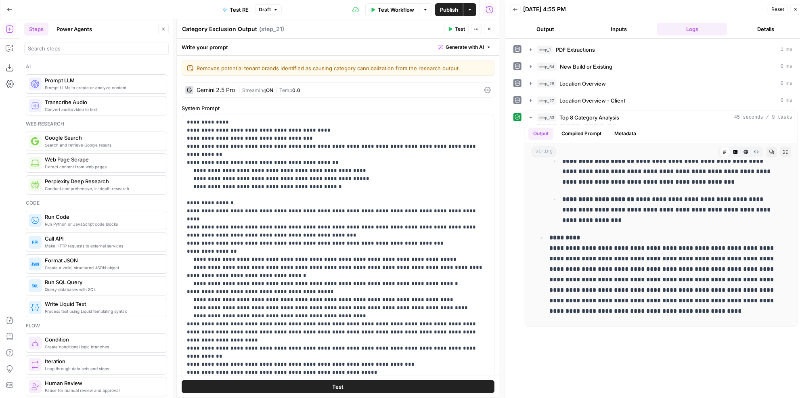
click at [492, 28] on button "Close" at bounding box center [489, 29] width 10 height 10
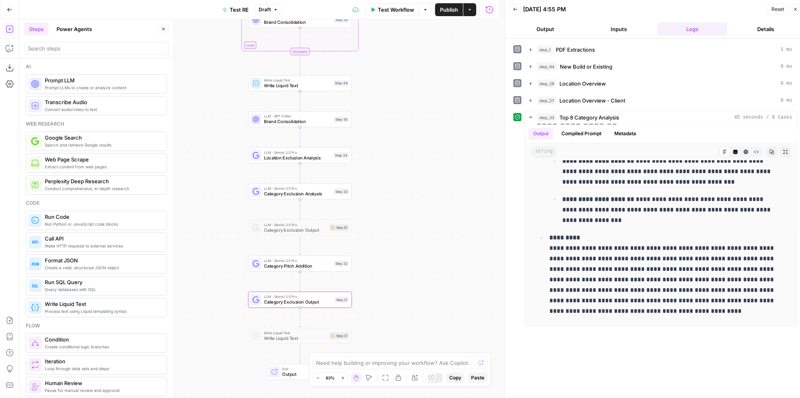
drag, startPoint x: 423, startPoint y: 132, endPoint x: 423, endPoint y: 201, distance: 68.2
click at [423, 201] on div "Workflow Set Inputs Inputs LLM · Gemini 2.5 Pro PDF Extractions Step 1 LLM · Ge…" at bounding box center [259, 208] width 480 height 379
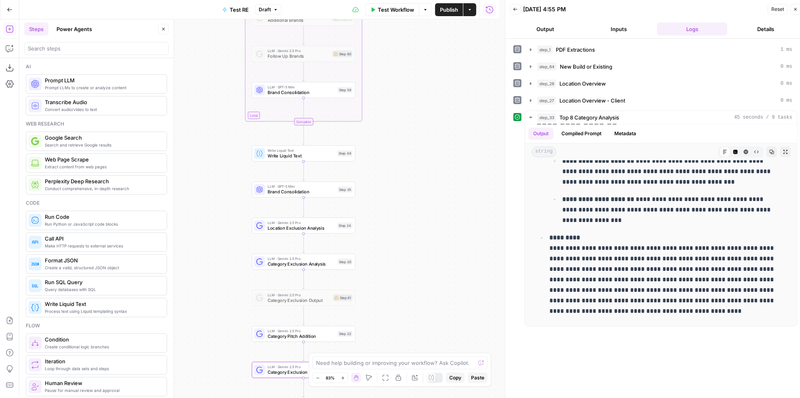
drag, startPoint x: 423, startPoint y: 102, endPoint x: 422, endPoint y: 124, distance: 22.2
click at [422, 124] on div "Workflow Set Inputs Inputs LLM · Gemini 2.5 Pro PDF Extractions Step 1 LLM · Ge…" at bounding box center [259, 208] width 480 height 379
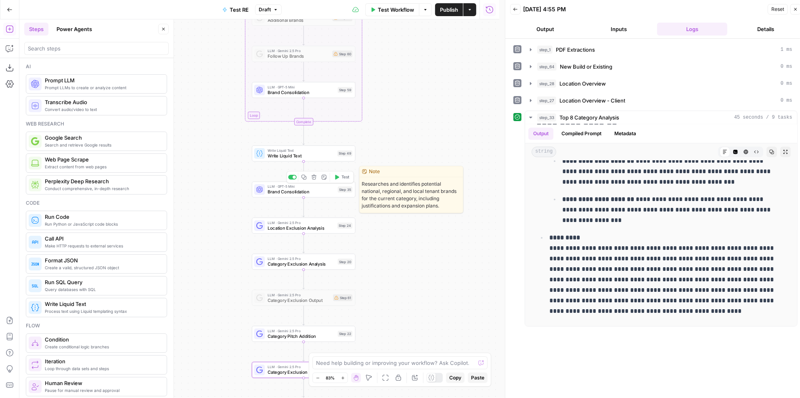
click at [333, 193] on span "Brand Consolidation" at bounding box center [301, 192] width 67 height 7
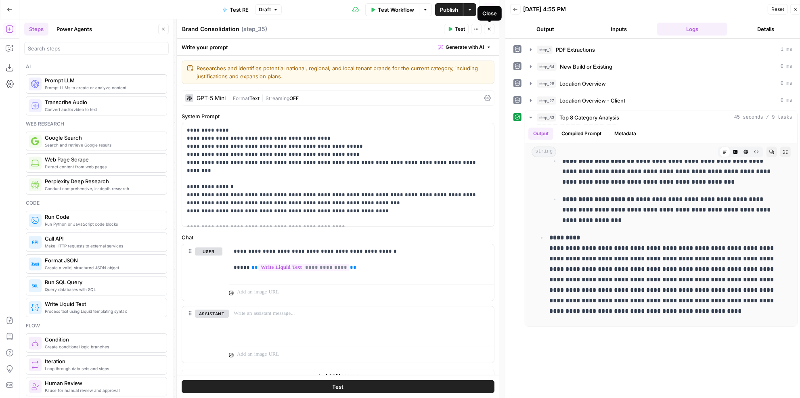
click at [488, 27] on icon "button" at bounding box center [489, 29] width 5 height 5
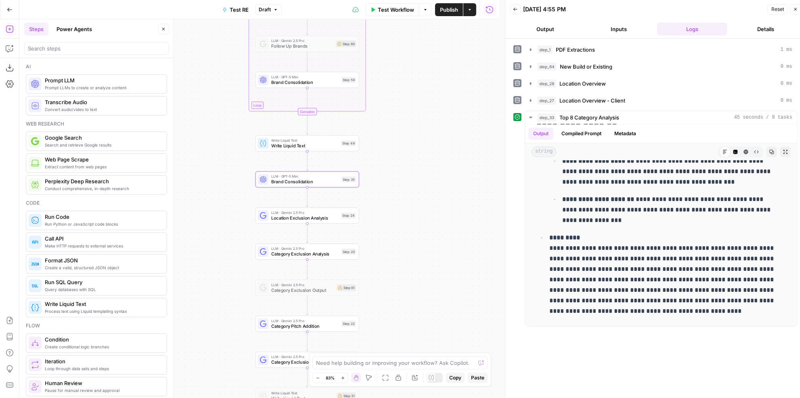
drag, startPoint x: 422, startPoint y: 227, endPoint x: 429, endPoint y: 212, distance: 16.6
click at [429, 212] on div "Workflow Set Inputs Inputs LLM · Gemini 2.5 Pro PDF Extractions Step 1 LLM · Ge…" at bounding box center [259, 208] width 480 height 379
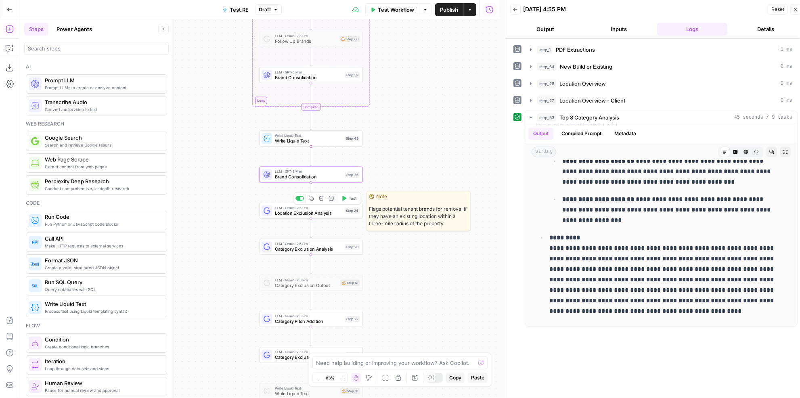
click at [314, 209] on span "LLM · Gemini 2.5 Pro" at bounding box center [308, 207] width 67 height 5
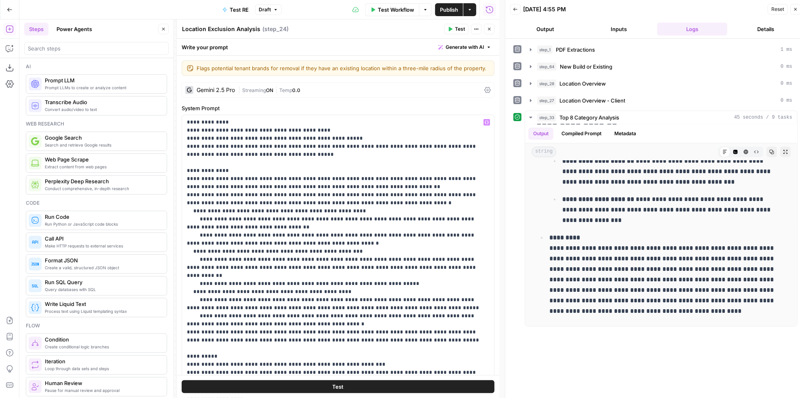
scroll to position [110, 0]
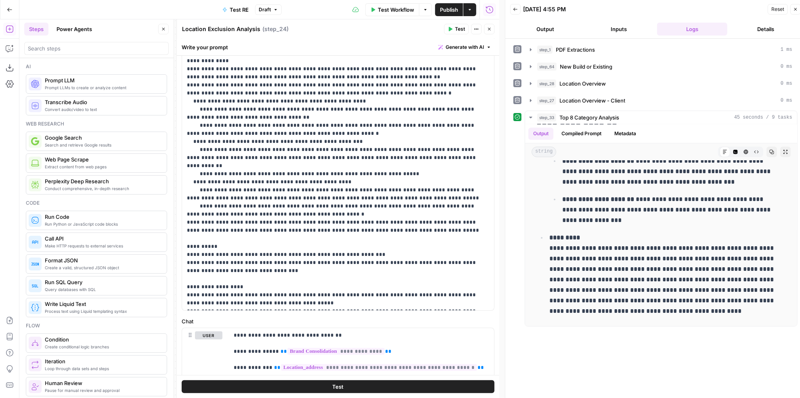
click at [493, 30] on button "Close" at bounding box center [489, 29] width 10 height 10
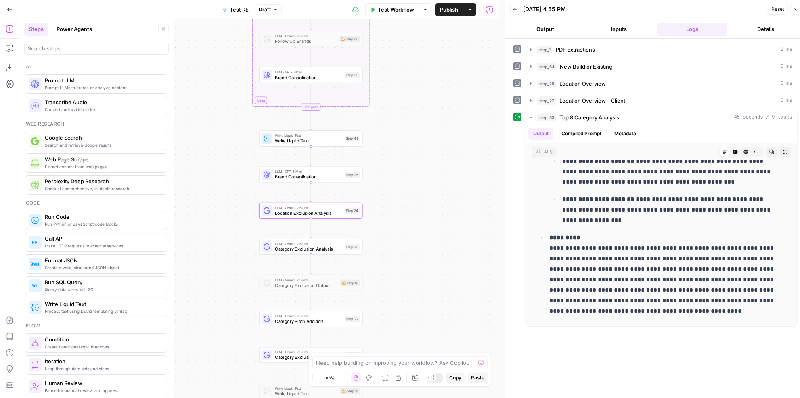
click at [341, 246] on span "Category Exclusion Analysis" at bounding box center [308, 249] width 67 height 7
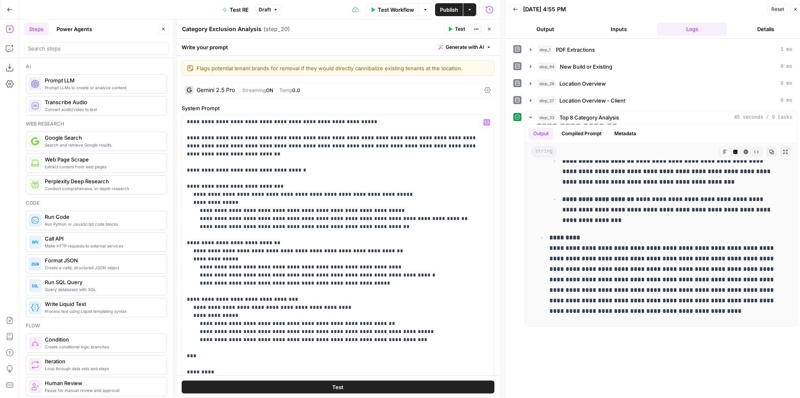
scroll to position [147, 0]
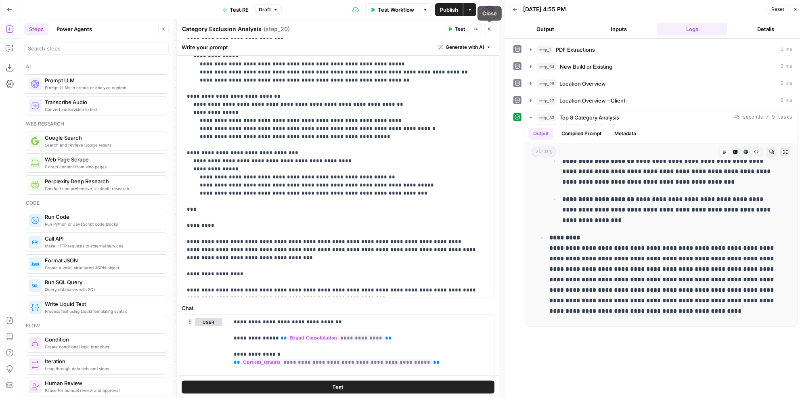
click at [489, 31] on button "Close" at bounding box center [489, 29] width 10 height 10
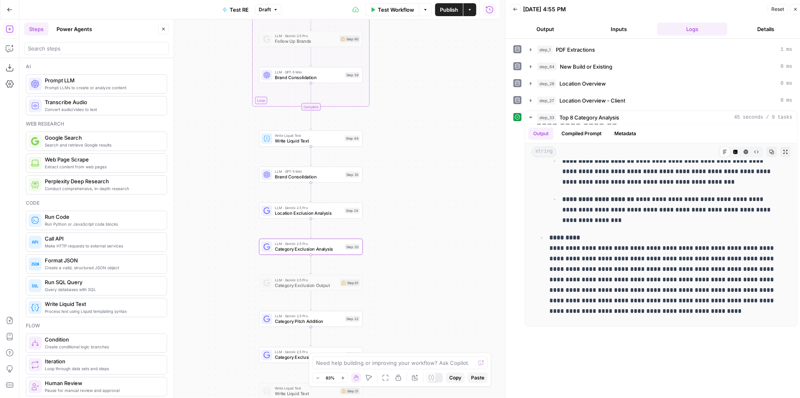
drag, startPoint x: 435, startPoint y: 193, endPoint x: 442, endPoint y: 135, distance: 58.1
click at [442, 135] on div "Workflow Set Inputs Inputs LLM · Gemini 2.5 Pro PDF Extractions Step 1 LLM · Ge…" at bounding box center [259, 208] width 480 height 379
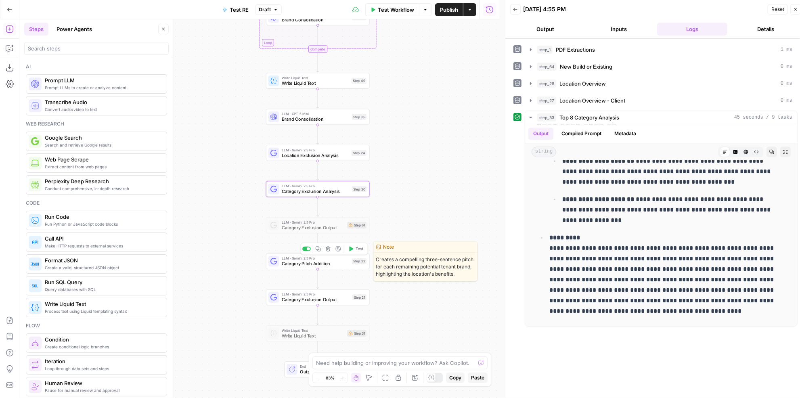
click at [341, 264] on span "Category Pitch Addition" at bounding box center [315, 263] width 67 height 7
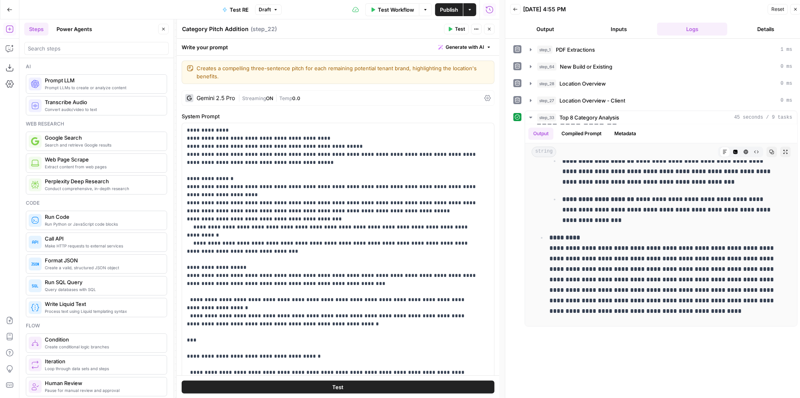
click at [488, 28] on icon "button" at bounding box center [489, 29] width 5 height 5
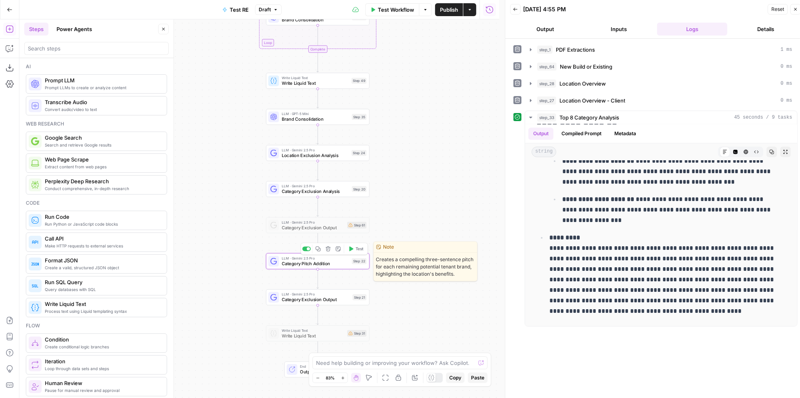
click at [321, 264] on span "Category Pitch Addition" at bounding box center [315, 263] width 67 height 7
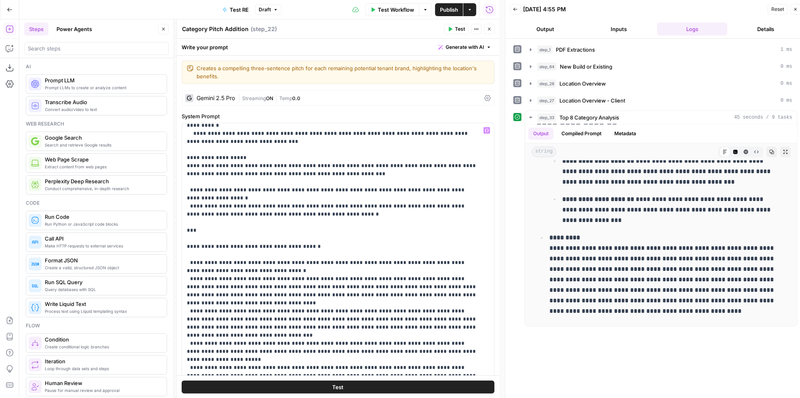
scroll to position [0, 0]
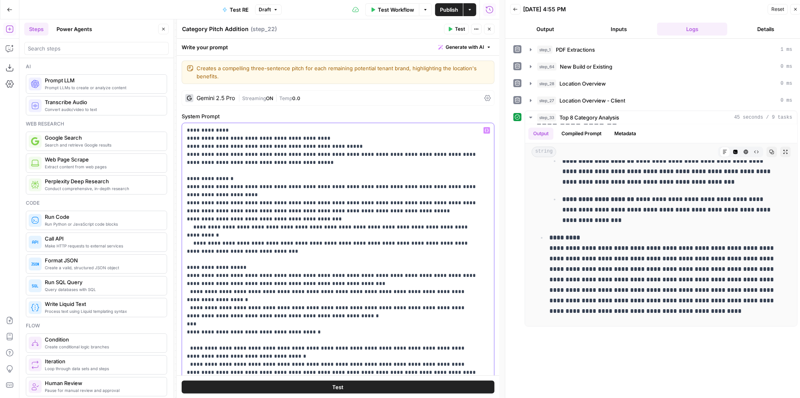
drag, startPoint x: 273, startPoint y: 245, endPoint x: 184, endPoint y: 217, distance: 93.3
click at [184, 217] on div "**********" at bounding box center [335, 287] width 307 height 329
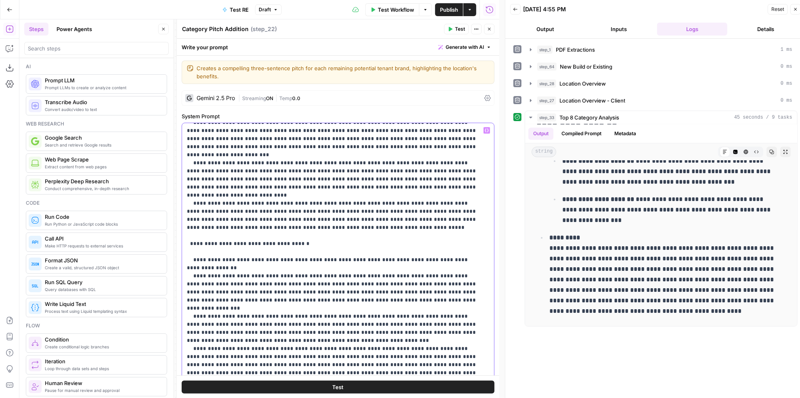
scroll to position [945, 0]
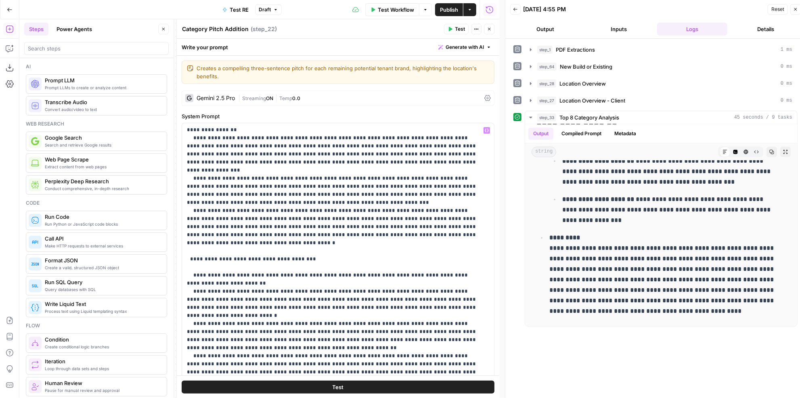
click at [490, 32] on button "Close" at bounding box center [489, 29] width 10 height 10
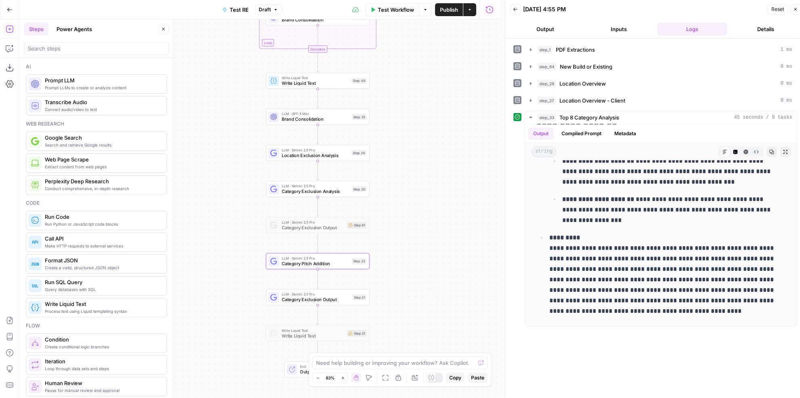
click at [335, 191] on span "Category Exclusion Analysis" at bounding box center [315, 191] width 67 height 7
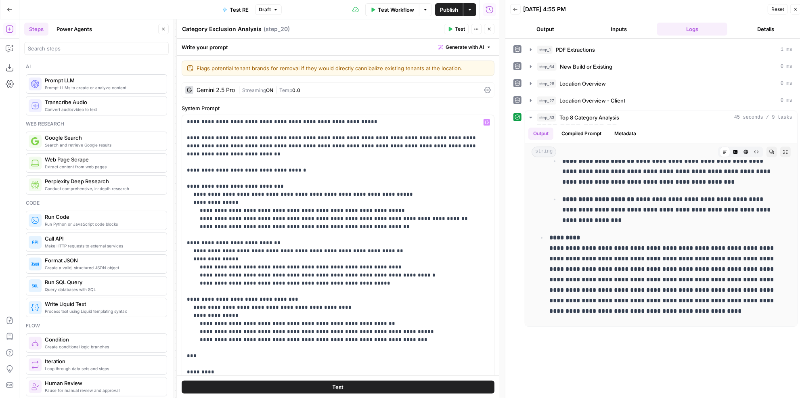
scroll to position [110, 0]
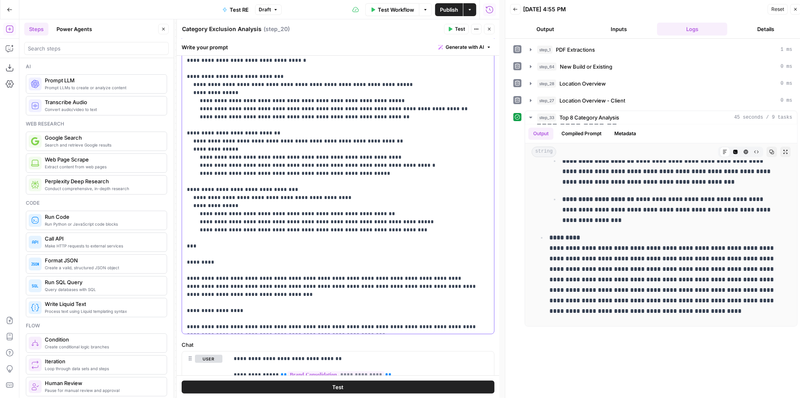
drag, startPoint x: 476, startPoint y: 329, endPoint x: 184, endPoint y: 291, distance: 293.5
click at [184, 291] on div "**********" at bounding box center [335, 169] width 307 height 329
click at [487, 31] on button "Close" at bounding box center [489, 29] width 10 height 10
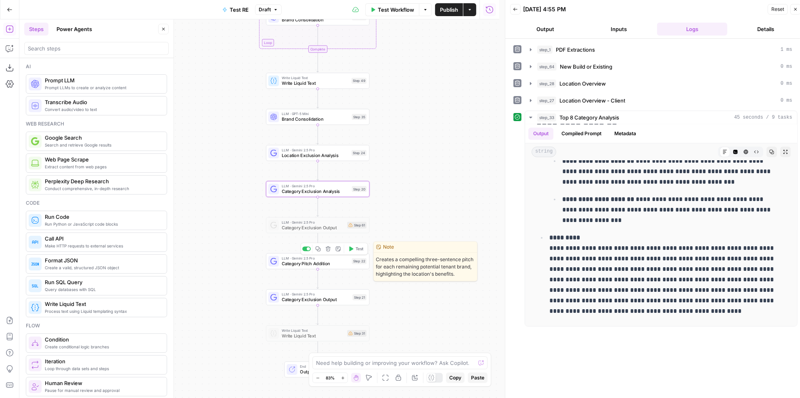
click at [347, 266] on span "Category Pitch Addition" at bounding box center [315, 263] width 67 height 7
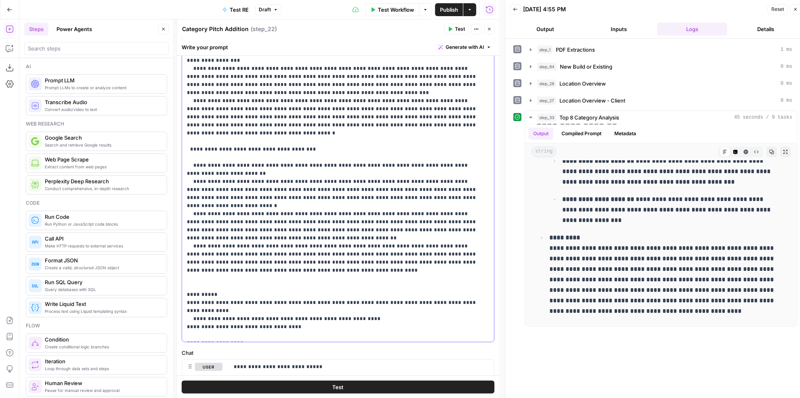
drag, startPoint x: 357, startPoint y: 176, endPoint x: 223, endPoint y: 174, distance: 134.0
drag, startPoint x: 240, startPoint y: 173, endPoint x: 365, endPoint y: 180, distance: 125.7
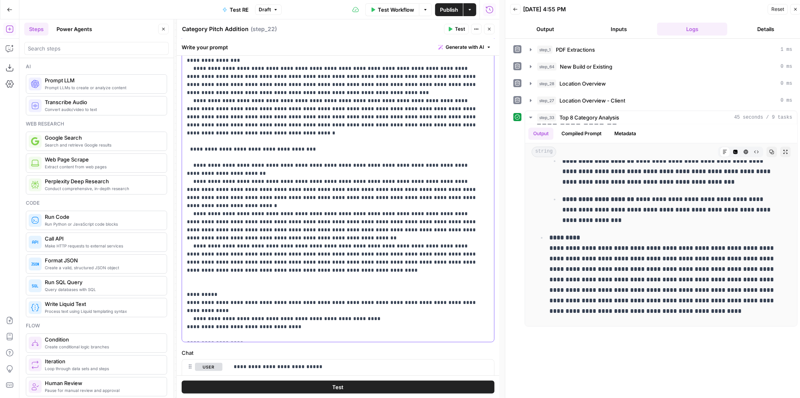
scroll to position [118, 0]
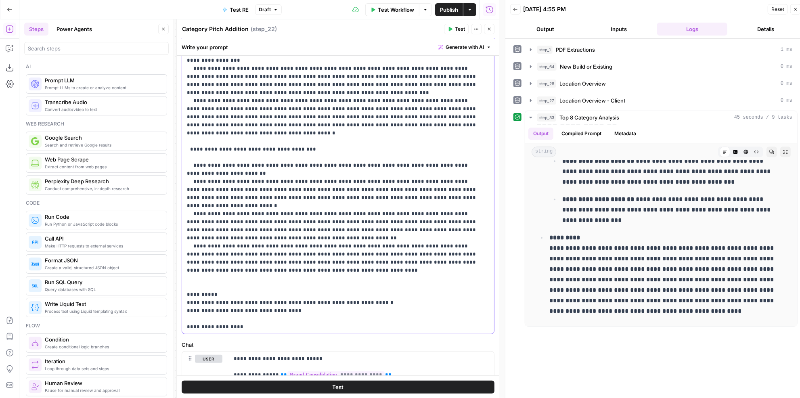
drag, startPoint x: 262, startPoint y: 200, endPoint x: 181, endPoint y: 197, distance: 80.4
click at [182, 197] on div "**********" at bounding box center [335, 169] width 307 height 329
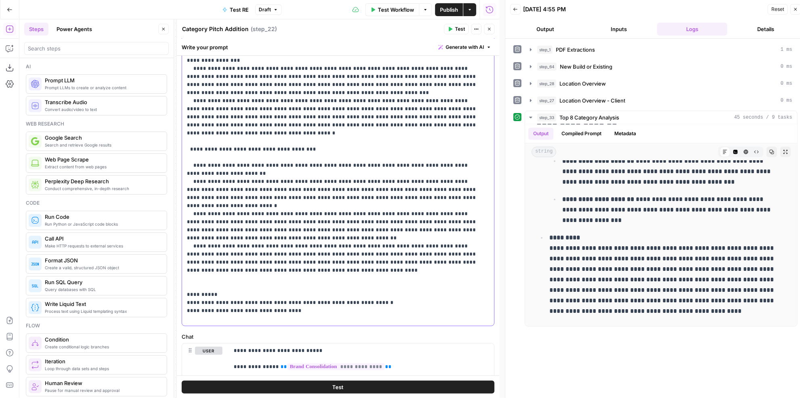
scroll to position [134, 0]
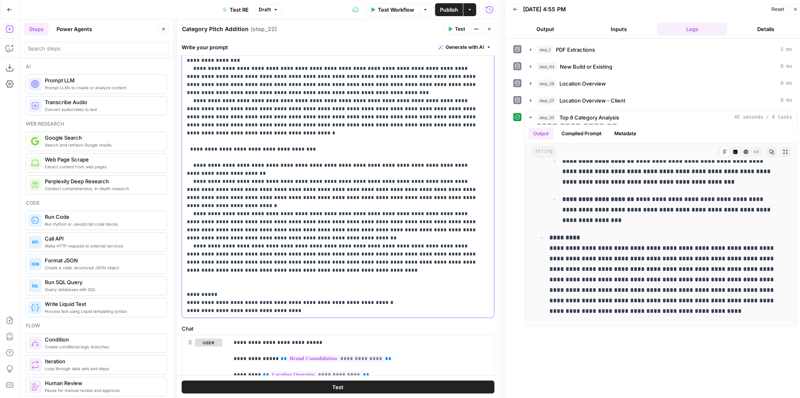
drag, startPoint x: 274, startPoint y: 195, endPoint x: 411, endPoint y: 334, distance: 195.0
click at [0, 0] on form "**********" at bounding box center [0, 0] width 0 height 0
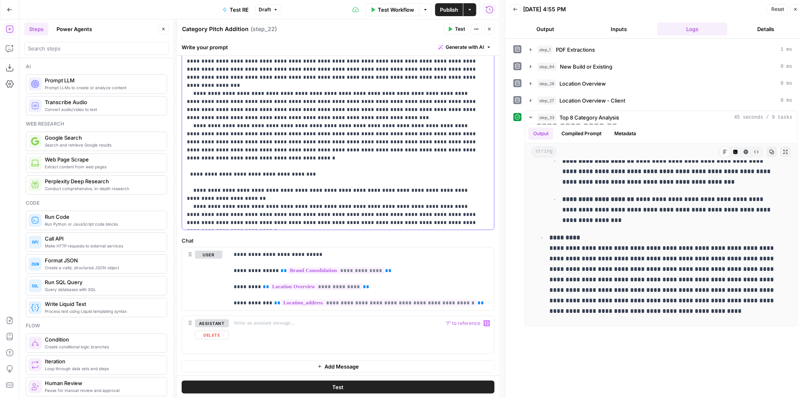
scroll to position [222, 0]
click at [449, 9] on span "Publish" at bounding box center [449, 10] width 18 height 8
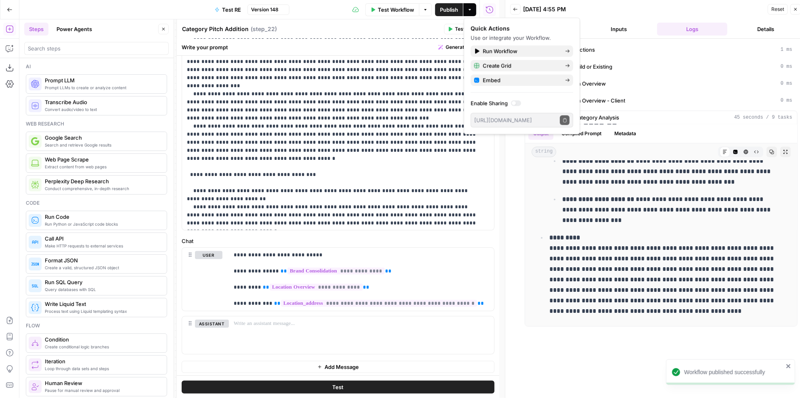
click at [436, 27] on div "Category Pitch Addition Category Pitch Addition ( step_22 )" at bounding box center [312, 29] width 260 height 9
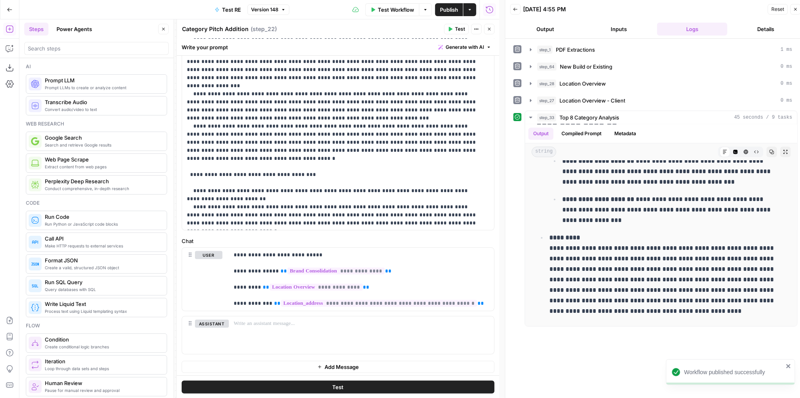
click at [490, 28] on icon "button" at bounding box center [489, 29] width 3 height 3
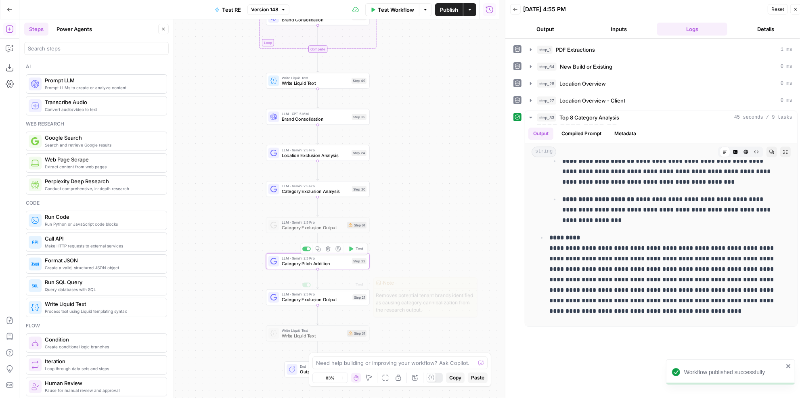
click at [332, 300] on span "Category Exclusion Output" at bounding box center [316, 299] width 68 height 7
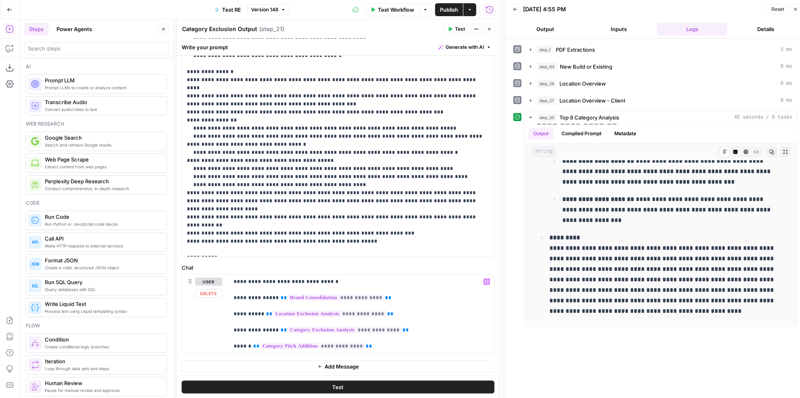
scroll to position [0, 0]
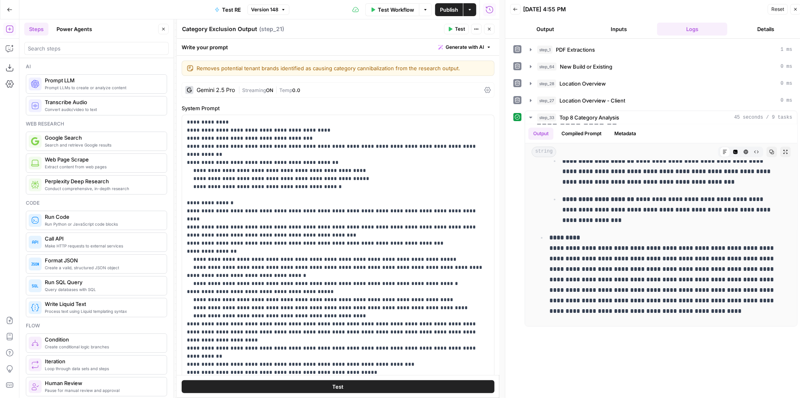
click at [492, 35] on header "Category Exclusion Output Category Exclusion Output ( step_21 ) Test Actions Cl…" at bounding box center [338, 28] width 323 height 19
click at [493, 30] on button "Close" at bounding box center [489, 29] width 10 height 10
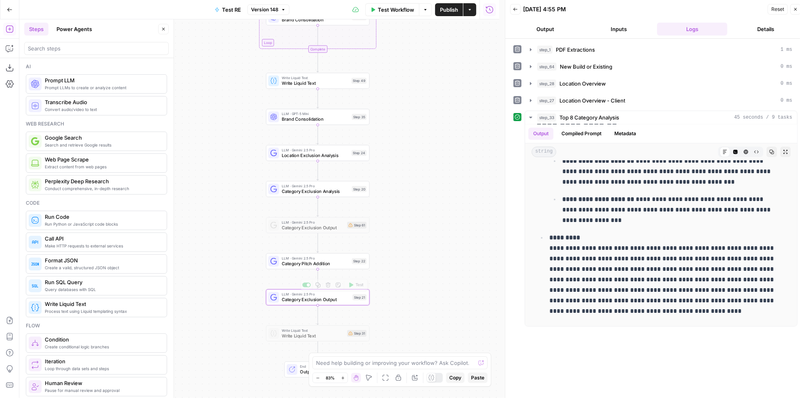
click at [328, 265] on span "Category Pitch Addition" at bounding box center [315, 263] width 67 height 7
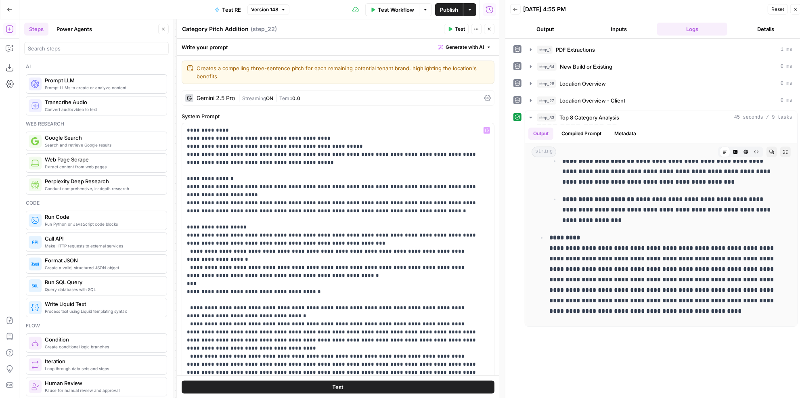
click at [369, 388] on button "Test" at bounding box center [338, 386] width 313 height 13
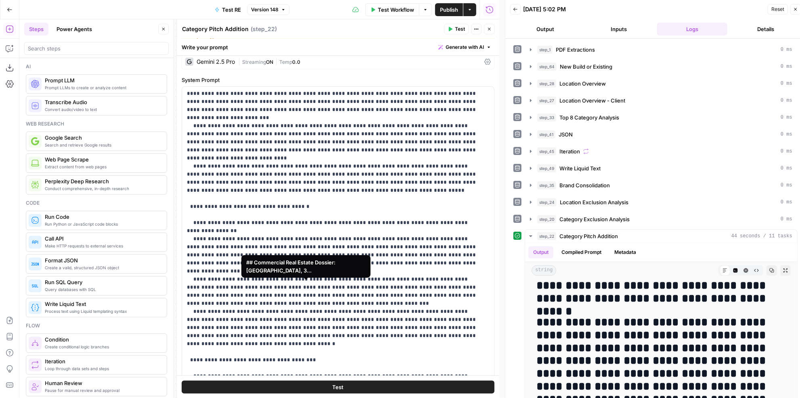
scroll to position [222, 0]
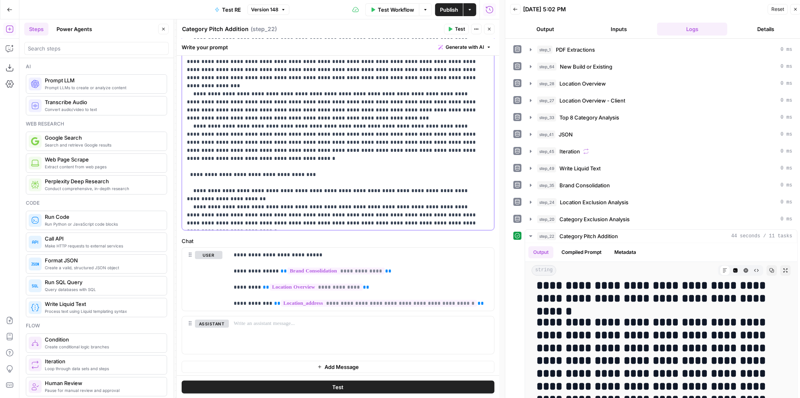
drag, startPoint x: 194, startPoint y: 222, endPoint x: 185, endPoint y: 222, distance: 8.5
click at [185, 222] on div "**********" at bounding box center [335, 66] width 307 height 329
click at [406, 382] on button "Test" at bounding box center [338, 386] width 313 height 13
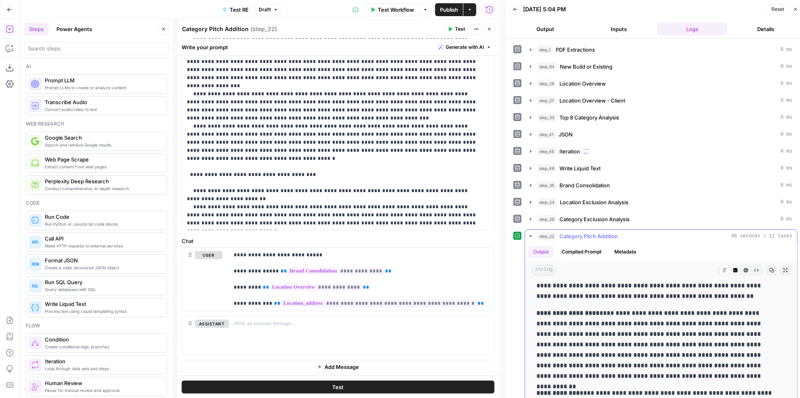
scroll to position [1578, 0]
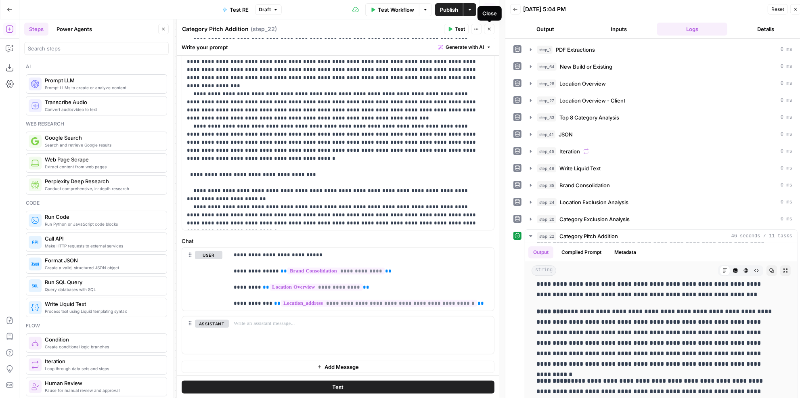
click at [486, 30] on button "Close" at bounding box center [489, 29] width 10 height 10
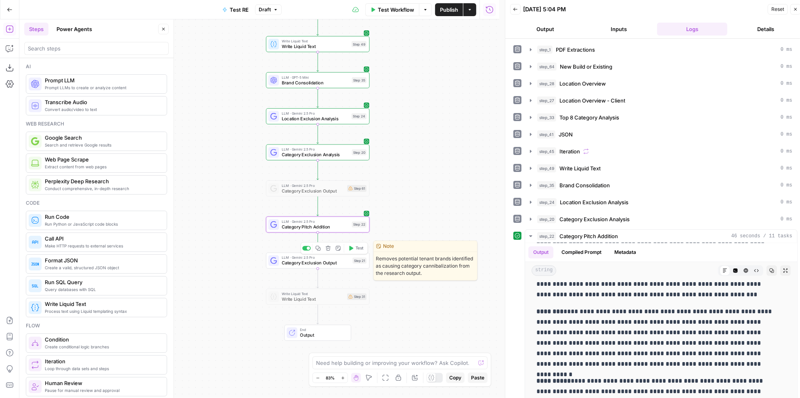
click at [344, 262] on span "Category Exclusion Output" at bounding box center [316, 263] width 68 height 7
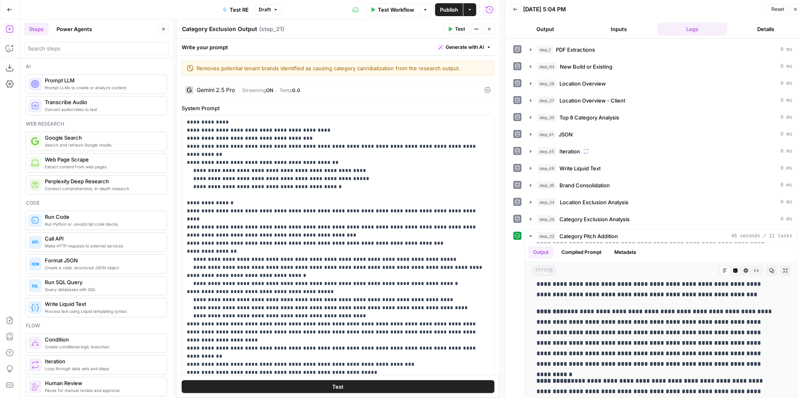
click at [340, 386] on span "Test" at bounding box center [338, 387] width 11 height 8
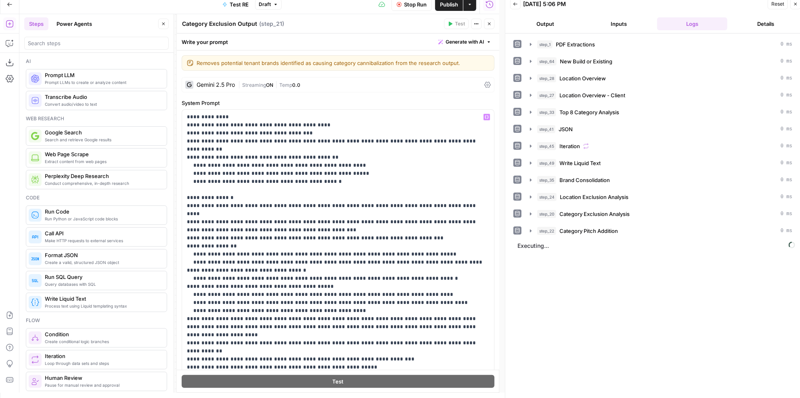
scroll to position [131, 0]
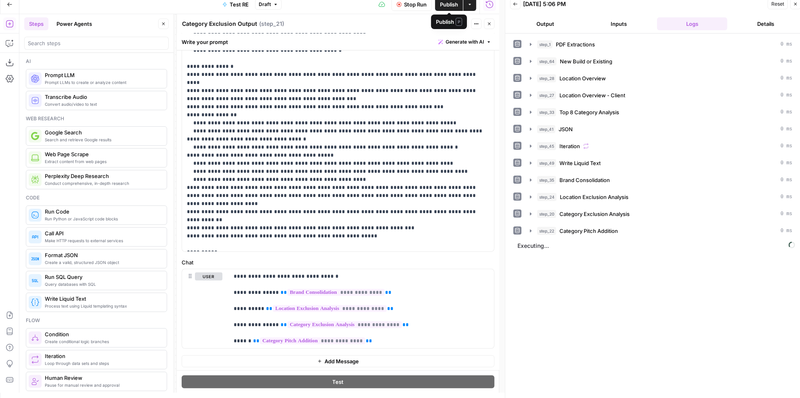
click at [451, 5] on span "Publish" at bounding box center [449, 4] width 18 height 8
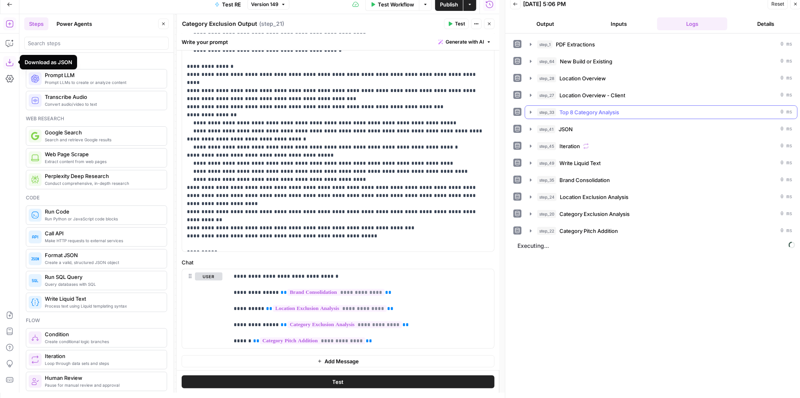
click at [584, 113] on span "Top 8 Category Analysis" at bounding box center [589, 112] width 60 height 8
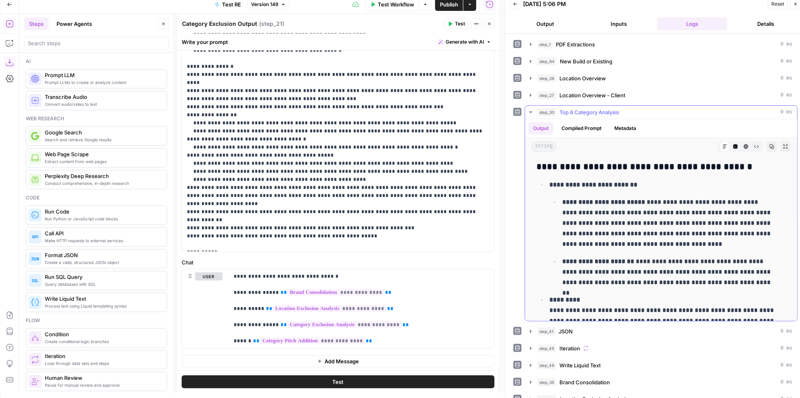
click at [584, 113] on span "Top 8 Category Analysis" at bounding box center [589, 112] width 60 height 8
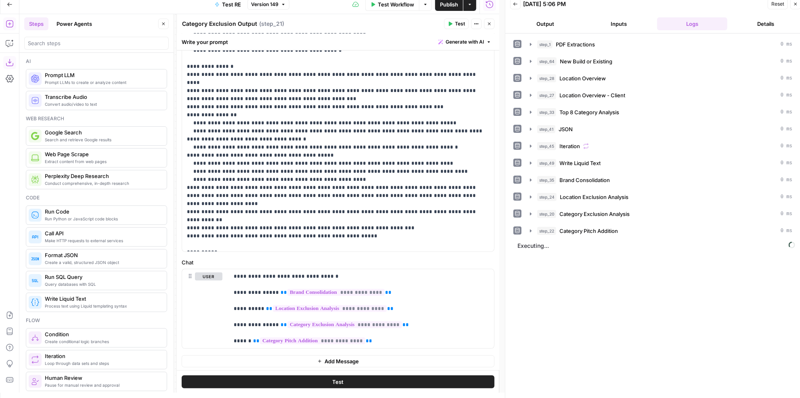
click at [491, 25] on icon "button" at bounding box center [489, 23] width 5 height 5
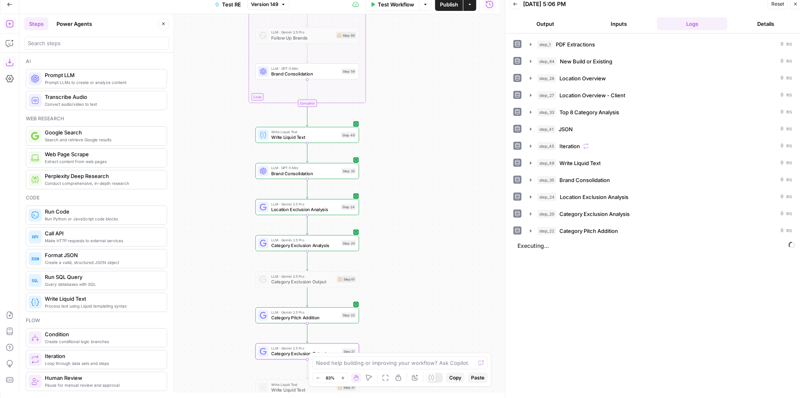
drag, startPoint x: 407, startPoint y: 189, endPoint x: 395, endPoint y: 290, distance: 102.4
click at [395, 290] on div "Workflow Set Inputs Inputs LLM · Gemini 2.5 Pro PDF Extractions Step 1 LLM · Ge…" at bounding box center [259, 203] width 480 height 379
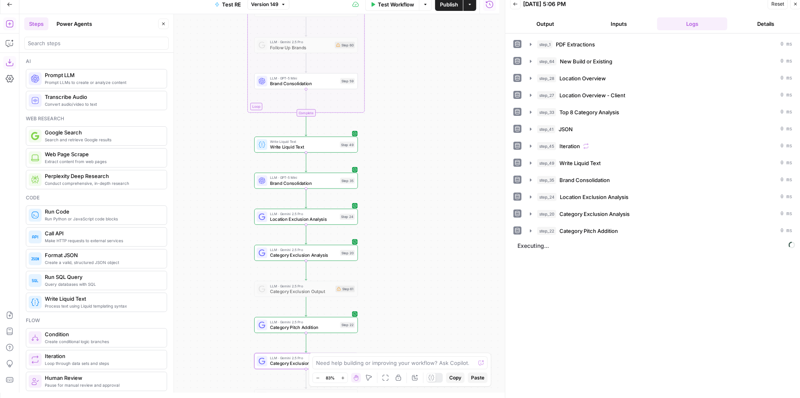
drag, startPoint x: 391, startPoint y: 134, endPoint x: 391, endPoint y: 233, distance: 99.7
click at [392, 234] on div "Workflow Set Inputs Inputs LLM · Gemini 2.5 Pro PDF Extractions Step 1 LLM · Ge…" at bounding box center [259, 203] width 480 height 379
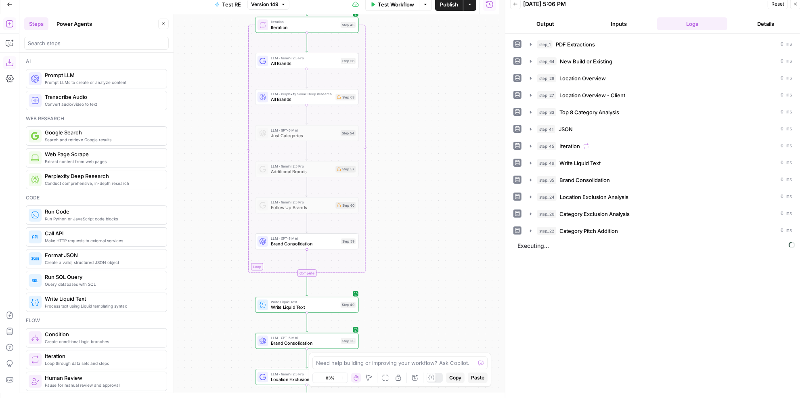
drag, startPoint x: 410, startPoint y: 154, endPoint x: 350, endPoint y: 110, distance: 74.0
click at [410, 217] on div "Workflow Set Inputs Inputs LLM · Gemini 2.5 Pro PDF Extractions Step 1 LLM · Ge…" at bounding box center [259, 203] width 480 height 379
click at [321, 102] on div "LLM · Perplexity Sonar Deep Research All Brands Step 63 Copy step Delete step E…" at bounding box center [307, 97] width 104 height 16
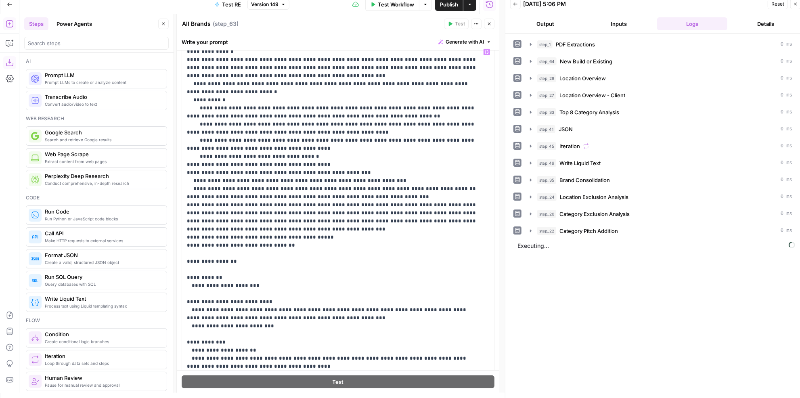
scroll to position [270, 0]
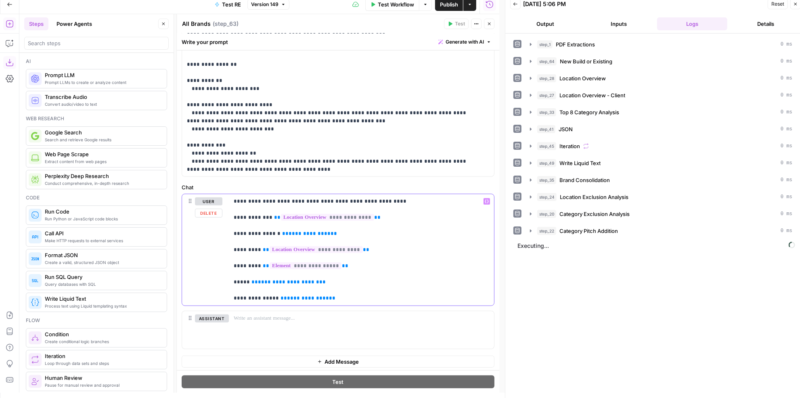
drag, startPoint x: 335, startPoint y: 231, endPoint x: 274, endPoint y: 233, distance: 60.6
click at [274, 233] on p "**********" at bounding box center [359, 249] width 251 height 105
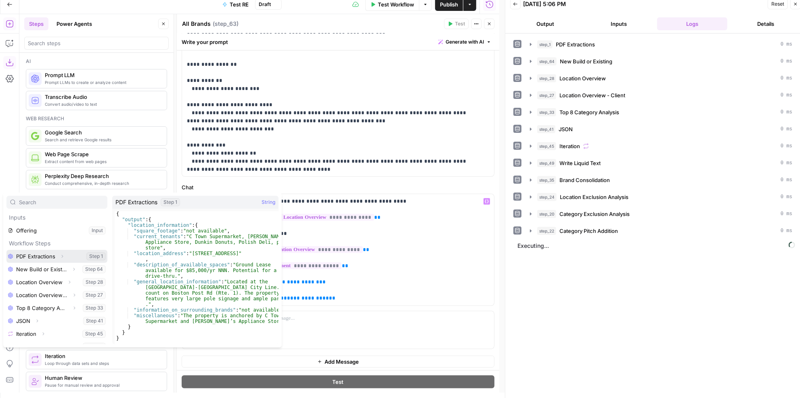
click at [46, 257] on button "Select variable PDF Extractions" at bounding box center [56, 256] width 101 height 13
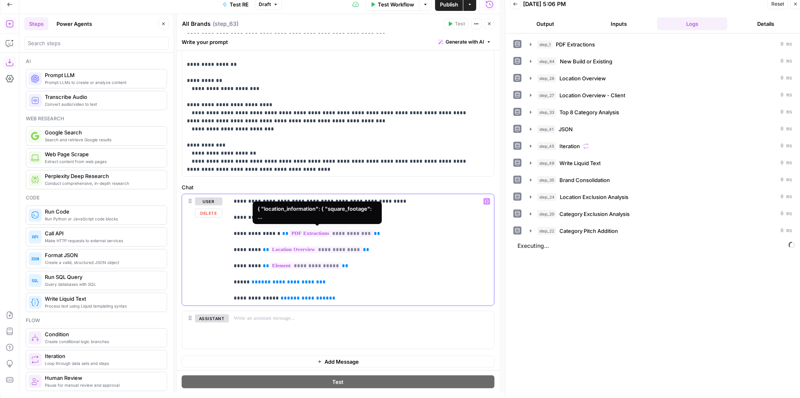
drag, startPoint x: 364, startPoint y: 227, endPoint x: 280, endPoint y: 233, distance: 84.2
click at [280, 233] on p "**********" at bounding box center [359, 249] width 251 height 105
click at [282, 233] on span "**" at bounding box center [285, 233] width 6 height 5
drag, startPoint x: 274, startPoint y: 233, endPoint x: 376, endPoint y: 231, distance: 101.7
click at [376, 231] on p "**********" at bounding box center [359, 249] width 251 height 105
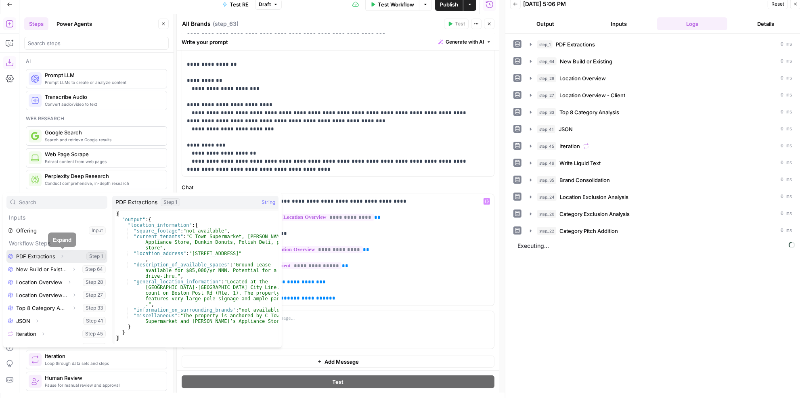
click at [61, 258] on icon "button" at bounding box center [62, 256] width 5 height 5
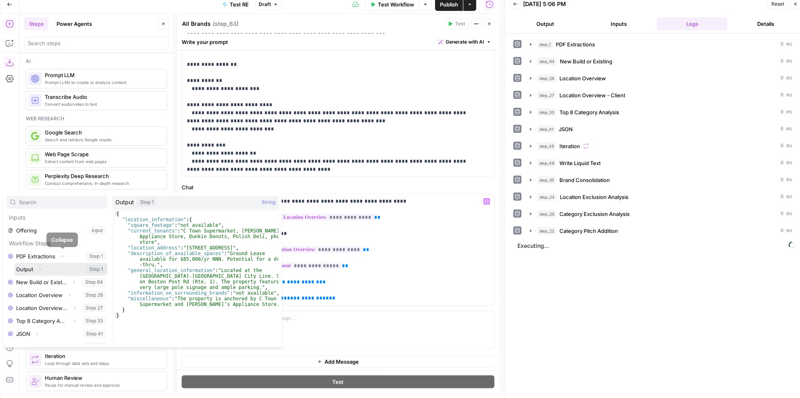
click at [38, 270] on icon "button" at bounding box center [40, 269] width 5 height 5
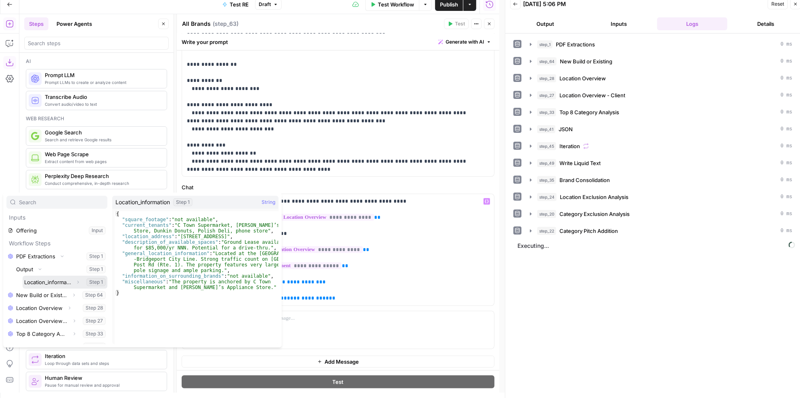
click at [75, 282] on icon "button" at bounding box center [77, 282] width 5 height 5
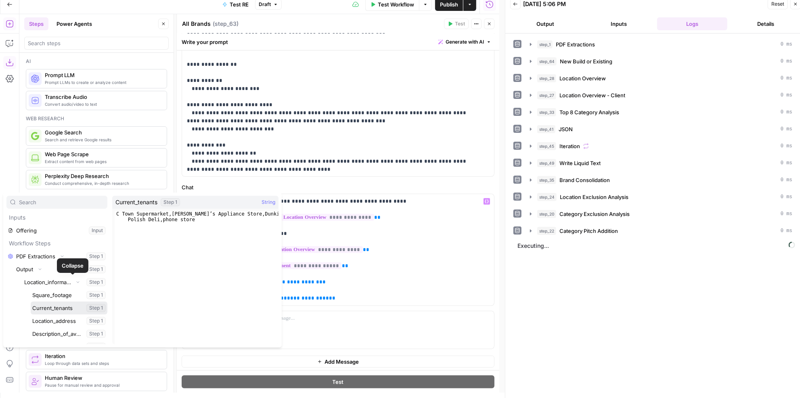
click at [66, 312] on button "Select variable Current_tenants" at bounding box center [69, 308] width 77 height 13
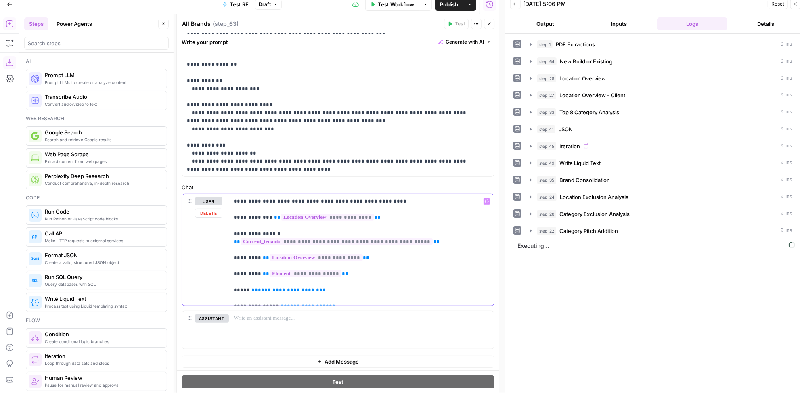
drag, startPoint x: 331, startPoint y: 281, endPoint x: 247, endPoint y: 281, distance: 84.0
click at [247, 281] on p "**********" at bounding box center [359, 249] width 251 height 105
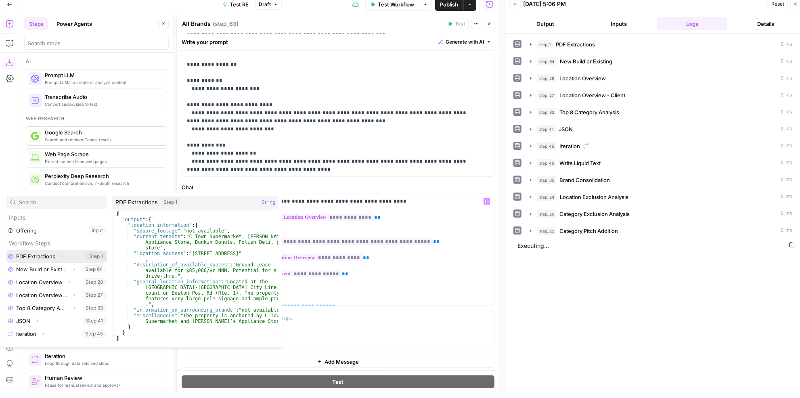
click at [61, 255] on icon "button" at bounding box center [62, 256] width 5 height 5
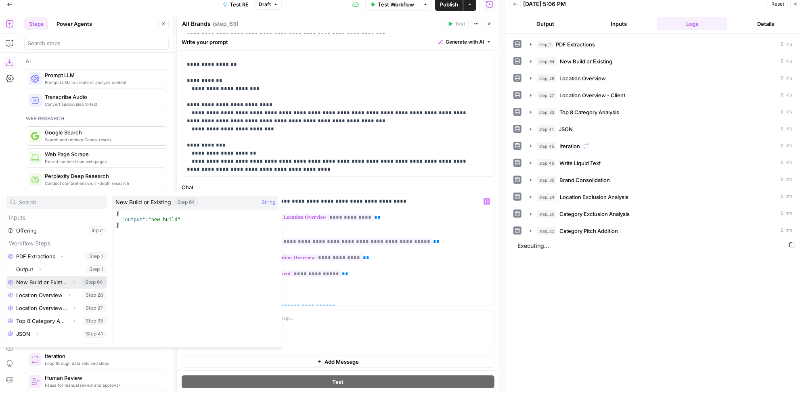
click at [47, 281] on button "Select variable New Build or Existing" at bounding box center [56, 282] width 101 height 13
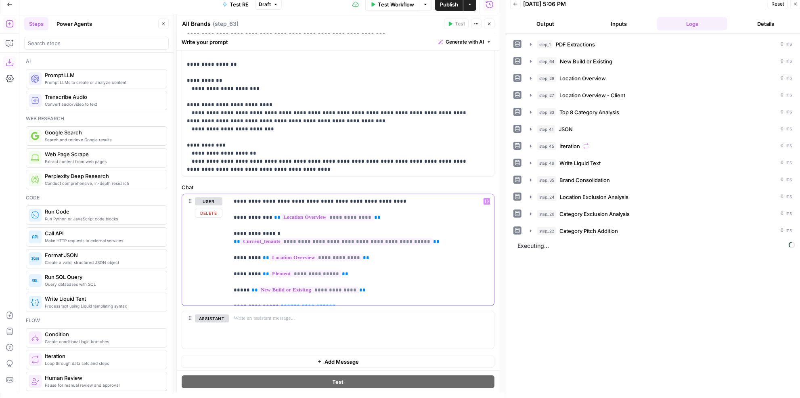
drag, startPoint x: 338, startPoint y: 297, endPoint x: 273, endPoint y: 295, distance: 64.6
click at [273, 295] on p "**********" at bounding box center [359, 249] width 251 height 105
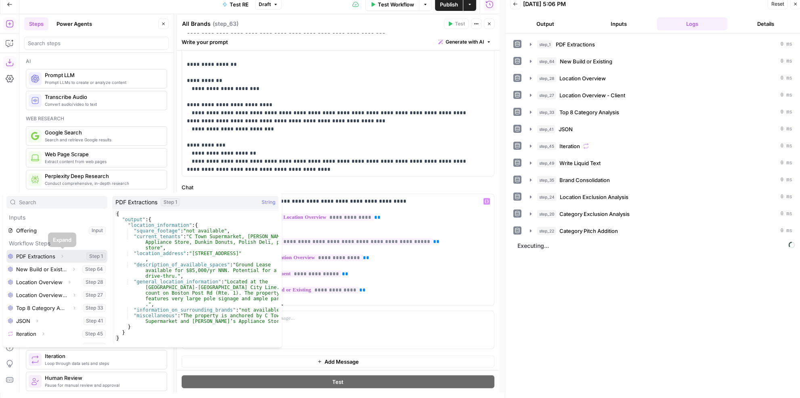
click at [64, 258] on icon "button" at bounding box center [62, 256] width 5 height 5
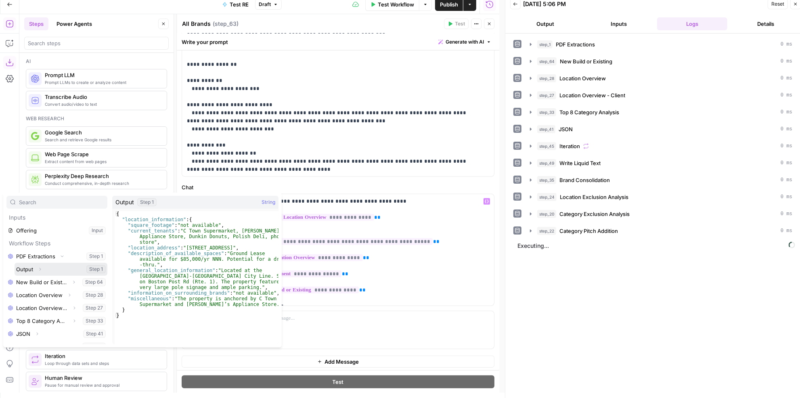
click at [38, 270] on icon "button" at bounding box center [40, 269] width 5 height 5
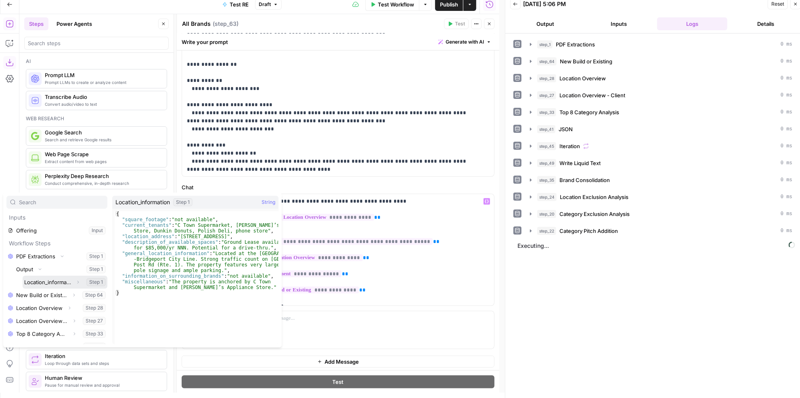
click at [75, 281] on icon "button" at bounding box center [77, 282] width 5 height 5
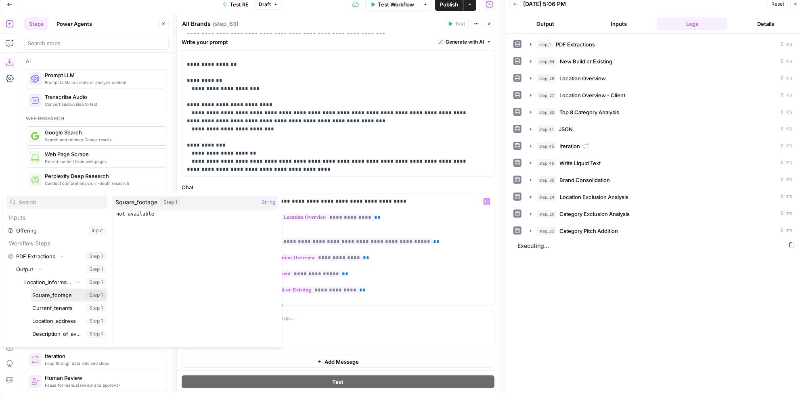
click at [63, 296] on button "Select variable Square_footage" at bounding box center [69, 295] width 77 height 13
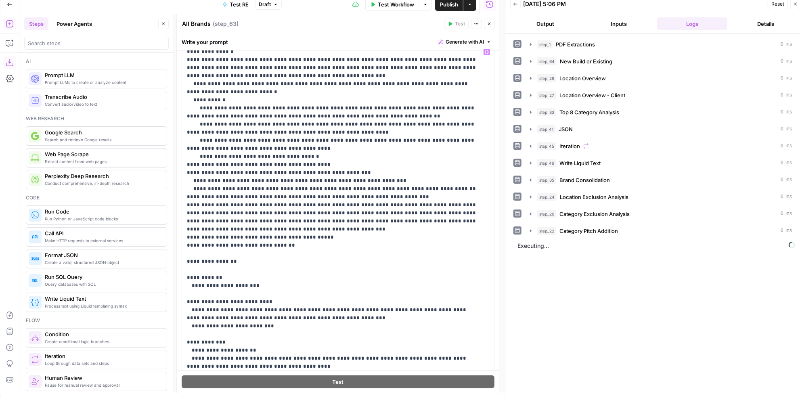
scroll to position [220, 0]
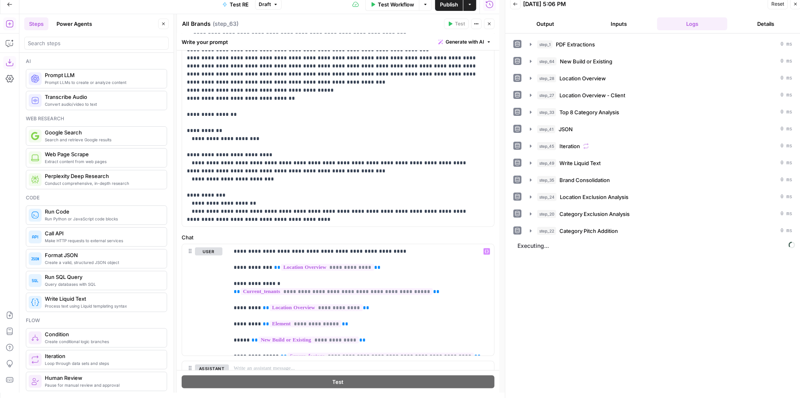
click at [492, 24] on button "Close" at bounding box center [489, 24] width 10 height 10
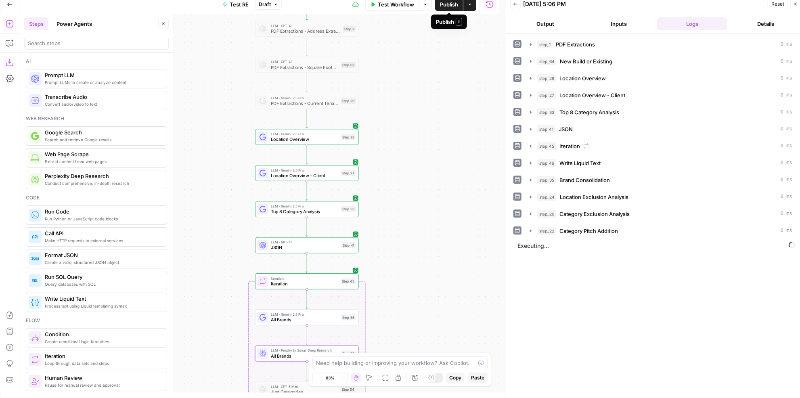
click at [455, 6] on span "Publish" at bounding box center [449, 4] width 18 height 8
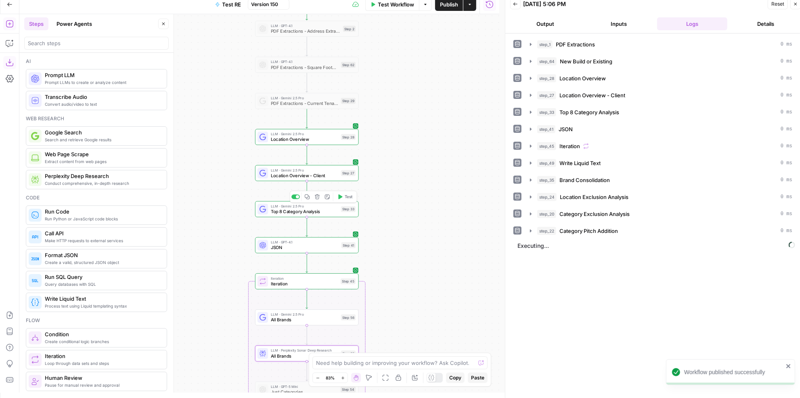
click at [341, 207] on div "Step 33" at bounding box center [348, 209] width 15 height 6
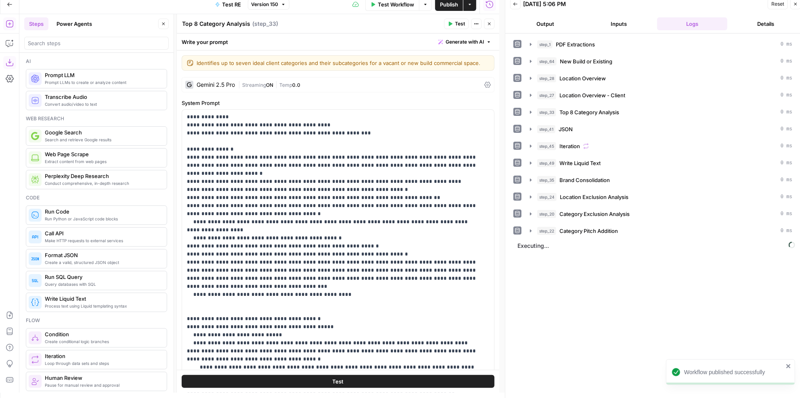
click at [485, 25] on button "Close" at bounding box center [489, 24] width 10 height 10
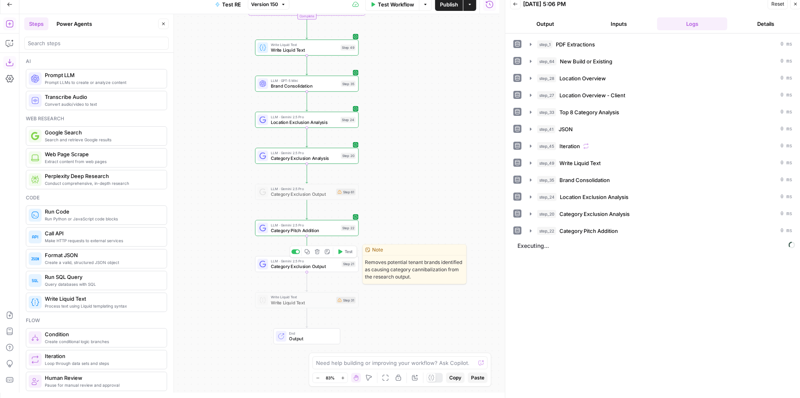
click at [342, 268] on div "LLM · Gemini 2.5 Pro Category Exclusion Output Step 21 Copy step Delete step Ed…" at bounding box center [307, 263] width 98 height 11
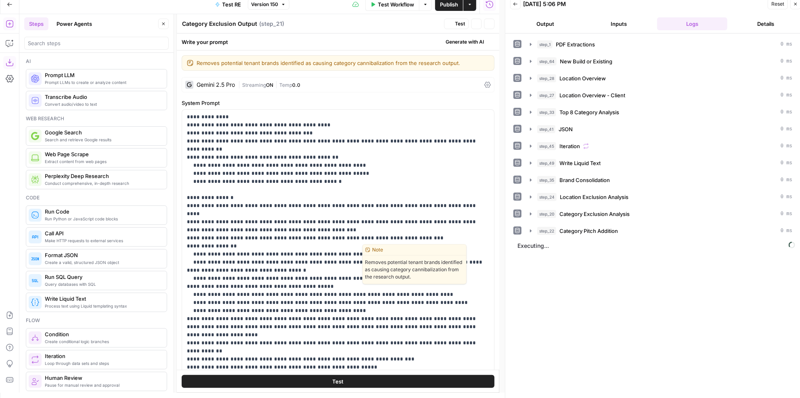
scroll to position [131, 0]
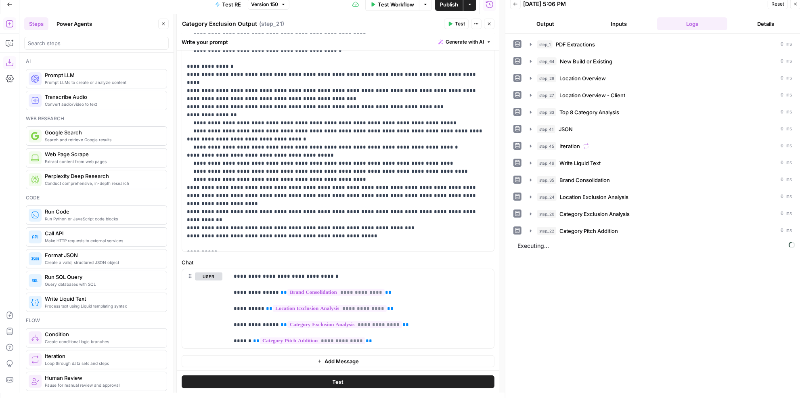
click at [488, 24] on icon "button" at bounding box center [489, 23] width 5 height 5
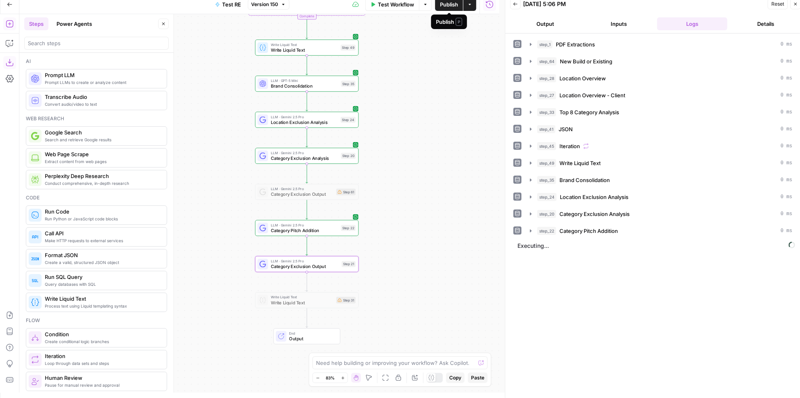
click at [447, 2] on span "Publish" at bounding box center [449, 4] width 18 height 8
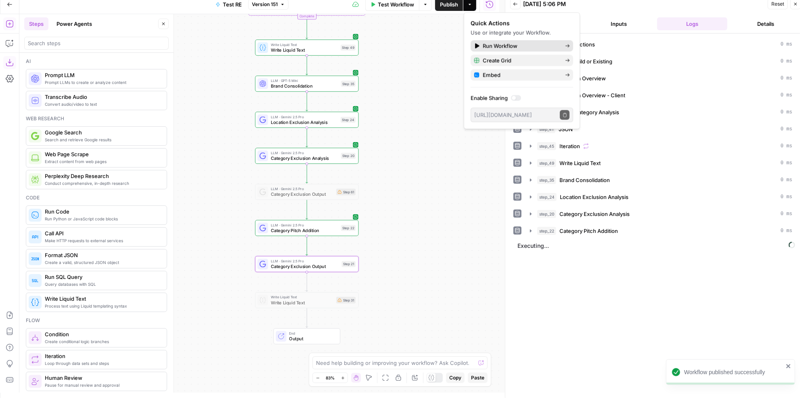
click at [486, 45] on span "Run Workflow" at bounding box center [521, 46] width 76 height 8
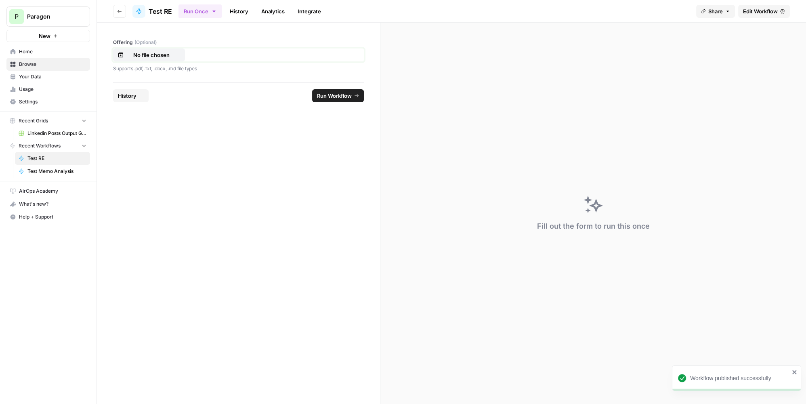
click at [137, 55] on p "No file chosen" at bounding box center [152, 55] width 52 height 8
click at [330, 98] on span "Run Workflow" at bounding box center [334, 96] width 35 height 8
click at [115, 101] on button "Reset" at bounding box center [125, 95] width 24 height 13
click at [153, 53] on p "No file chosen" at bounding box center [152, 55] width 52 height 8
click at [341, 96] on span "Run Workflow" at bounding box center [334, 96] width 35 height 8
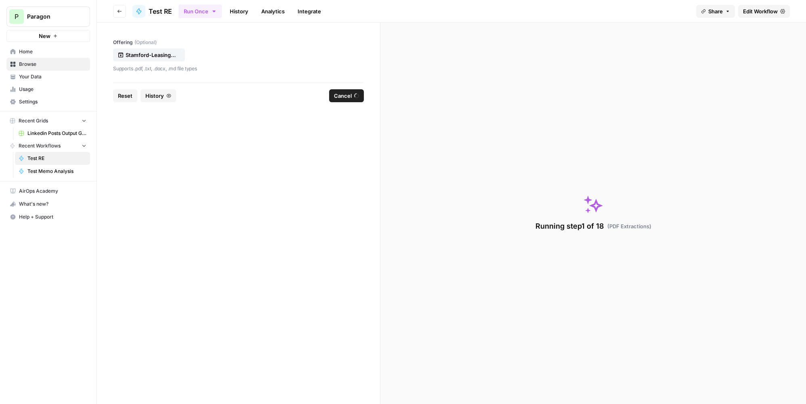
click at [130, 92] on span "Reset" at bounding box center [125, 96] width 15 height 8
click at [161, 52] on p "No file chosen" at bounding box center [152, 55] width 52 height 8
click at [340, 96] on span "Run Workflow" at bounding box center [334, 96] width 35 height 8
click at [130, 93] on span "Reset" at bounding box center [125, 96] width 15 height 8
click at [147, 49] on button "No file chosen" at bounding box center [149, 54] width 72 height 13
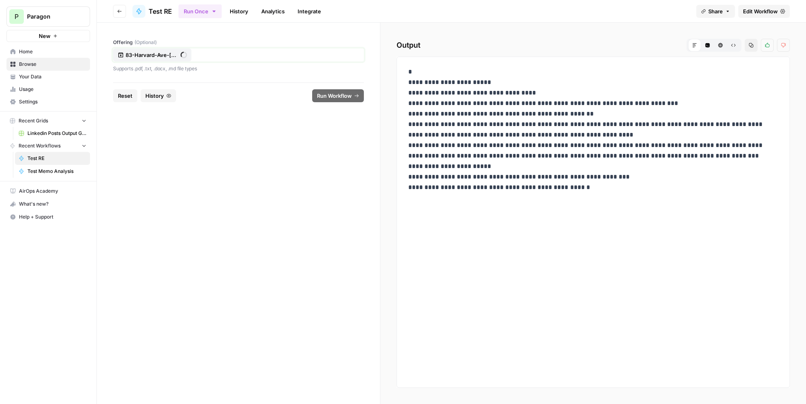
click at [170, 55] on p "83-Harvard-Ave-Stamford-CT.pdf" at bounding box center [152, 55] width 52 height 8
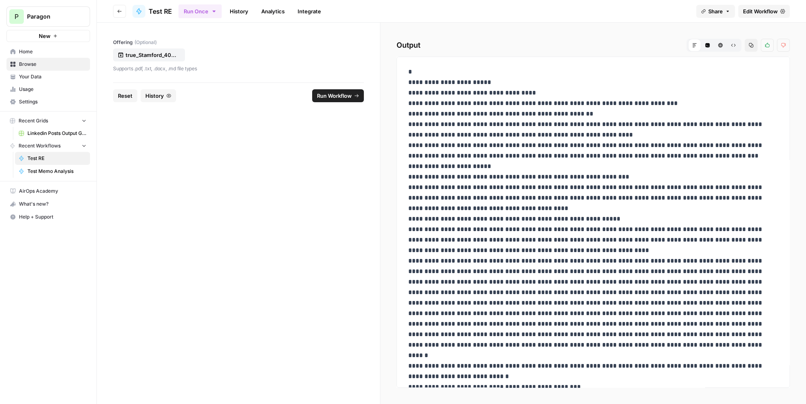
click at [327, 96] on span "Run Workflow" at bounding box center [334, 96] width 35 height 8
click at [126, 96] on span "Reset" at bounding box center [125, 96] width 15 height 8
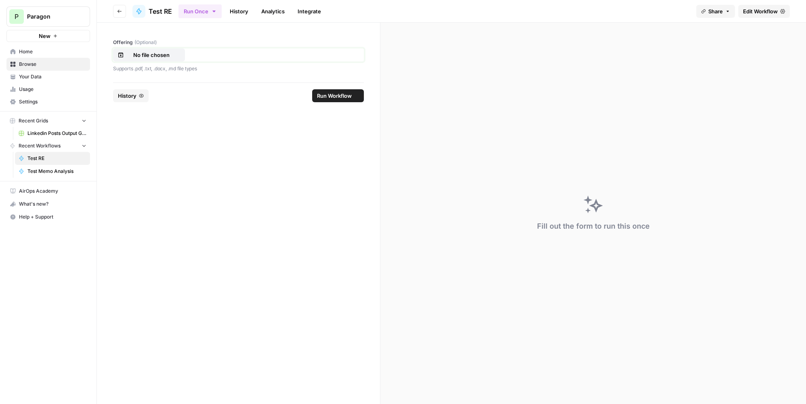
click at [143, 58] on p "No file chosen" at bounding box center [152, 55] width 52 height 8
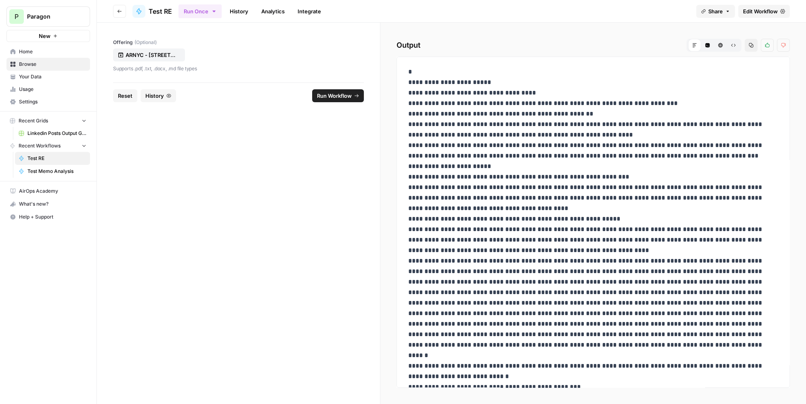
click at [333, 96] on span "Run Workflow" at bounding box center [334, 96] width 35 height 8
click at [127, 95] on span "Reset" at bounding box center [125, 96] width 15 height 8
click at [135, 52] on p "No file chosen" at bounding box center [152, 55] width 52 height 8
click at [338, 95] on span "Run Workflow" at bounding box center [334, 96] width 35 height 8
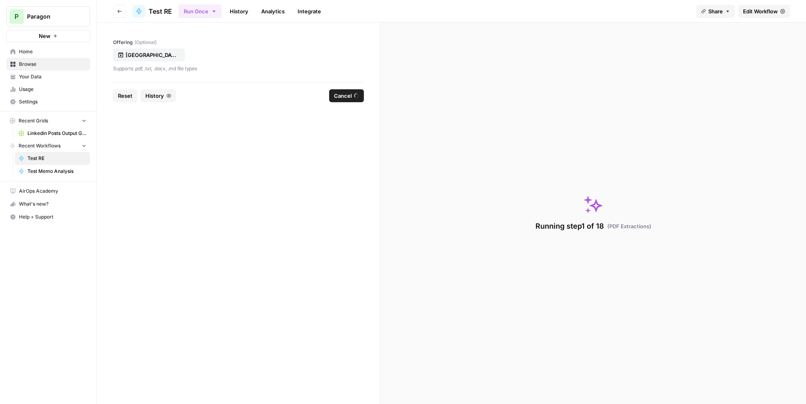
click at [130, 96] on span "Reset" at bounding box center [125, 96] width 15 height 8
click at [136, 57] on p "No file chosen" at bounding box center [152, 55] width 52 height 8
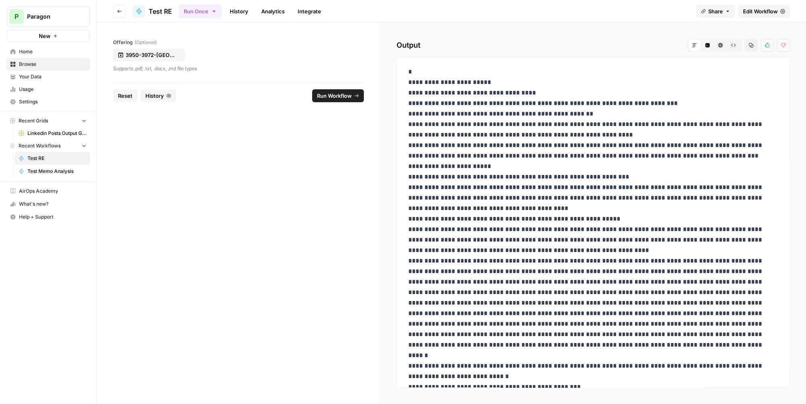
click at [337, 94] on span "Run Workflow" at bounding box center [334, 96] width 35 height 8
click at [123, 96] on span "Reset" at bounding box center [125, 96] width 15 height 8
click at [139, 56] on p "No file chosen" at bounding box center [152, 55] width 52 height 8
click at [324, 97] on span "Run Workflow" at bounding box center [334, 96] width 35 height 8
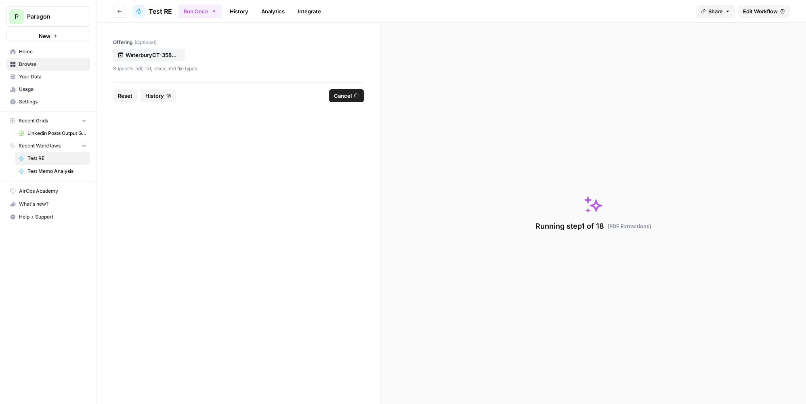
click at [126, 93] on span "Reset" at bounding box center [125, 96] width 15 height 8
click at [141, 57] on p "No file chosen" at bounding box center [152, 55] width 52 height 8
click at [328, 95] on span "Run Workflow" at bounding box center [334, 96] width 35 height 8
click at [126, 97] on span "Reset" at bounding box center [125, 96] width 15 height 8
click at [141, 59] on button "No file chosen" at bounding box center [149, 54] width 72 height 13
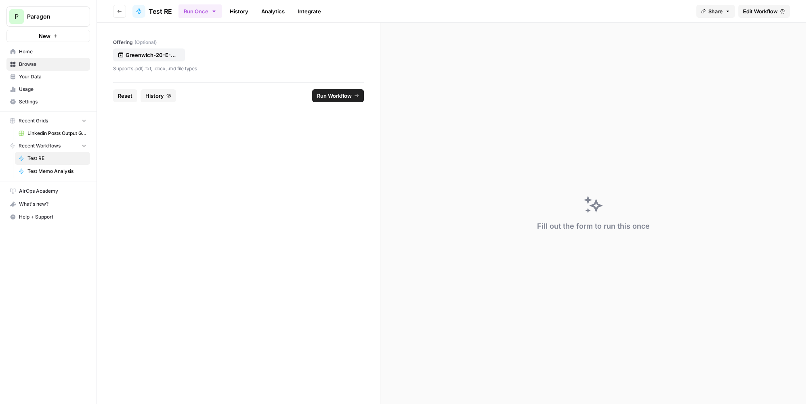
click at [334, 98] on span "Run Workflow" at bounding box center [334, 96] width 35 height 8
